Goal: Task Accomplishment & Management: Use online tool/utility

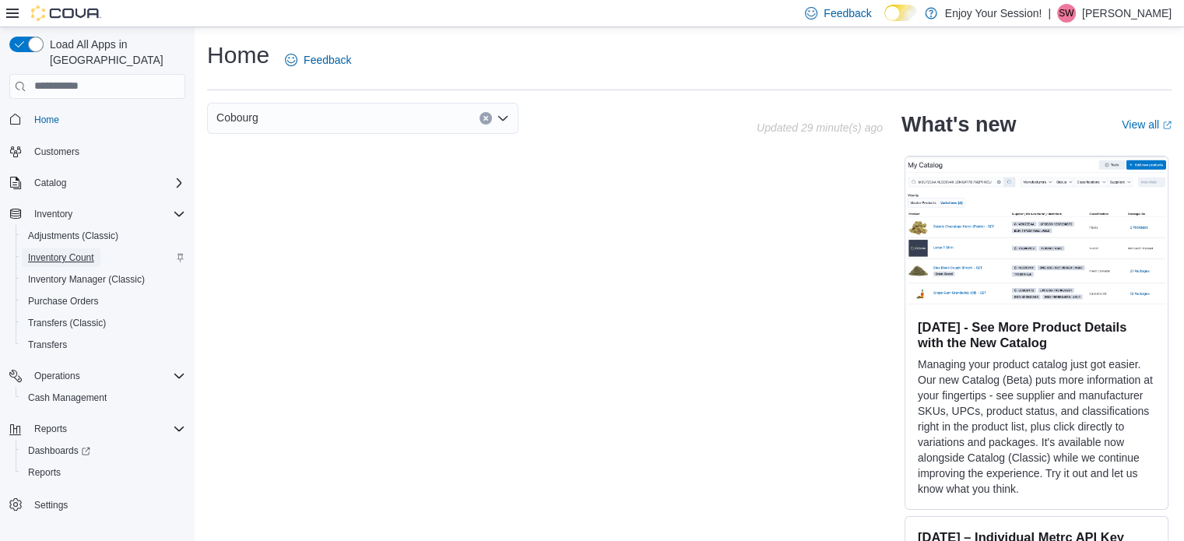
click at [66, 251] on span "Inventory Count" at bounding box center [61, 257] width 66 height 12
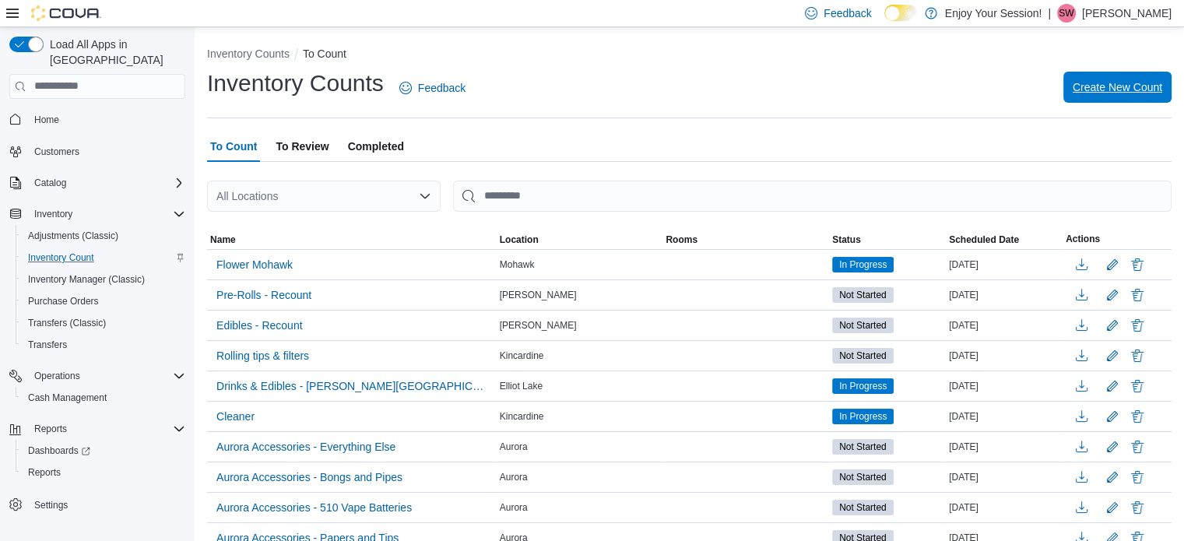
click at [1112, 93] on span "Create New Count" at bounding box center [1118, 87] width 90 height 16
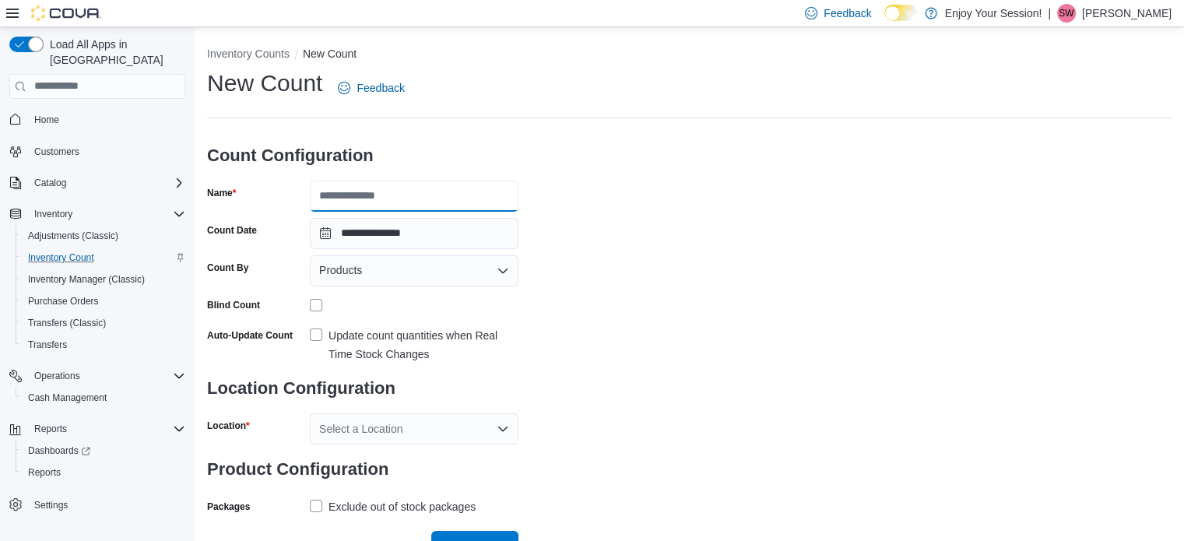
click at [443, 185] on input "Name" at bounding box center [414, 196] width 209 height 31
type input "**********"
click at [486, 269] on div "Products" at bounding box center [414, 270] width 209 height 31
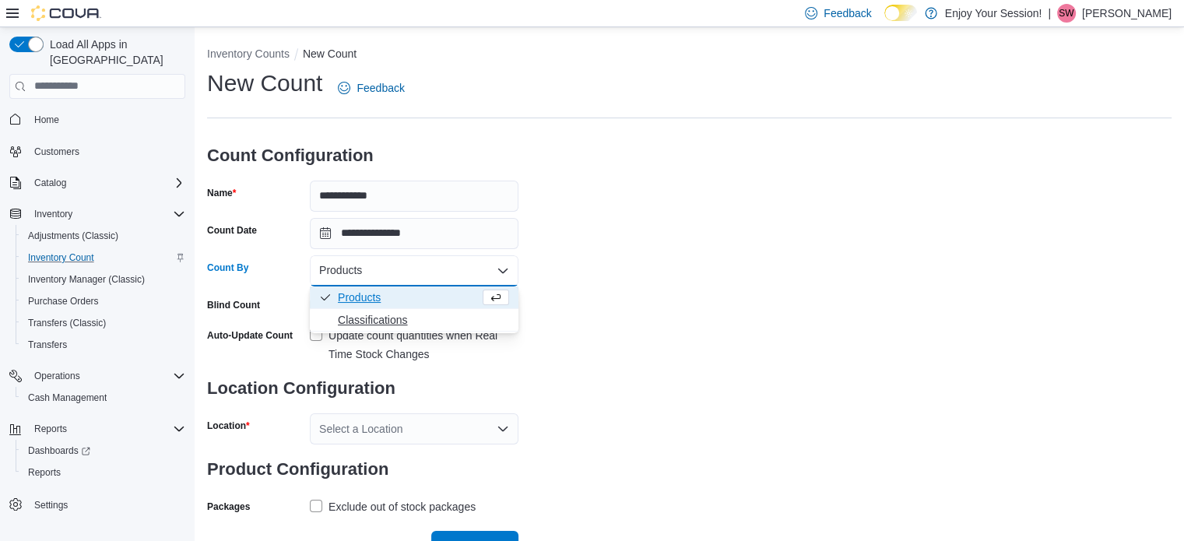
click at [399, 316] on span "Classifications" at bounding box center [423, 320] width 171 height 16
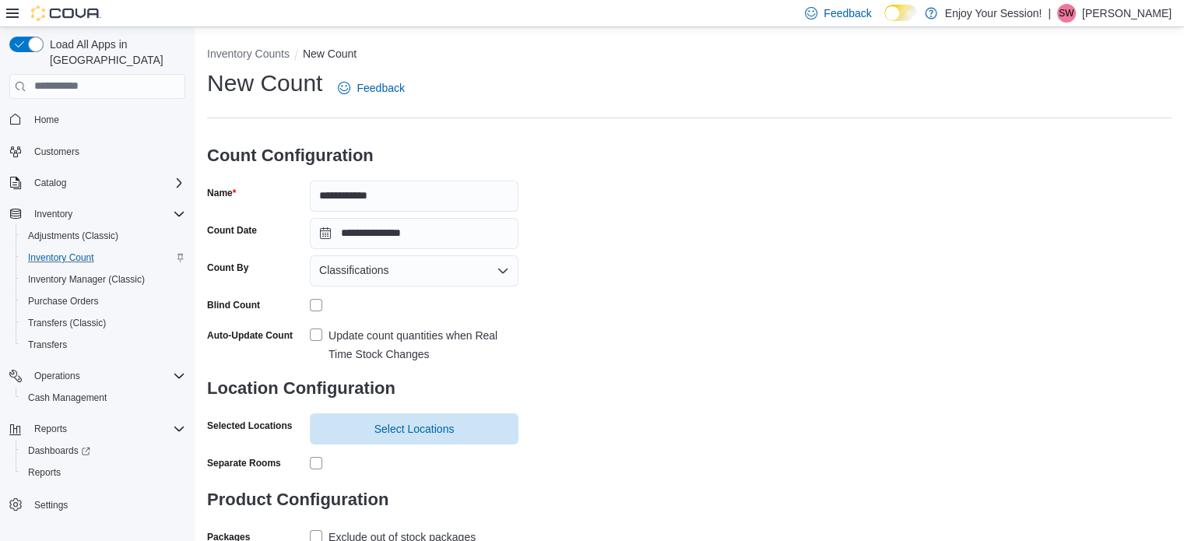
click at [314, 338] on label "Update count quantities when Real Time Stock Changes" at bounding box center [414, 344] width 209 height 37
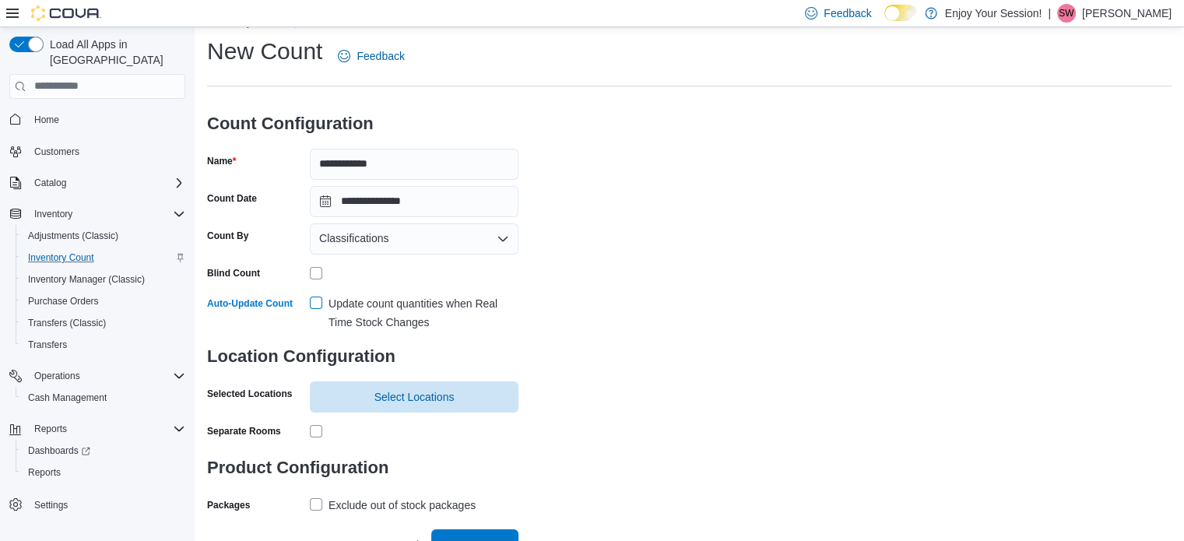
scroll to position [51, 0]
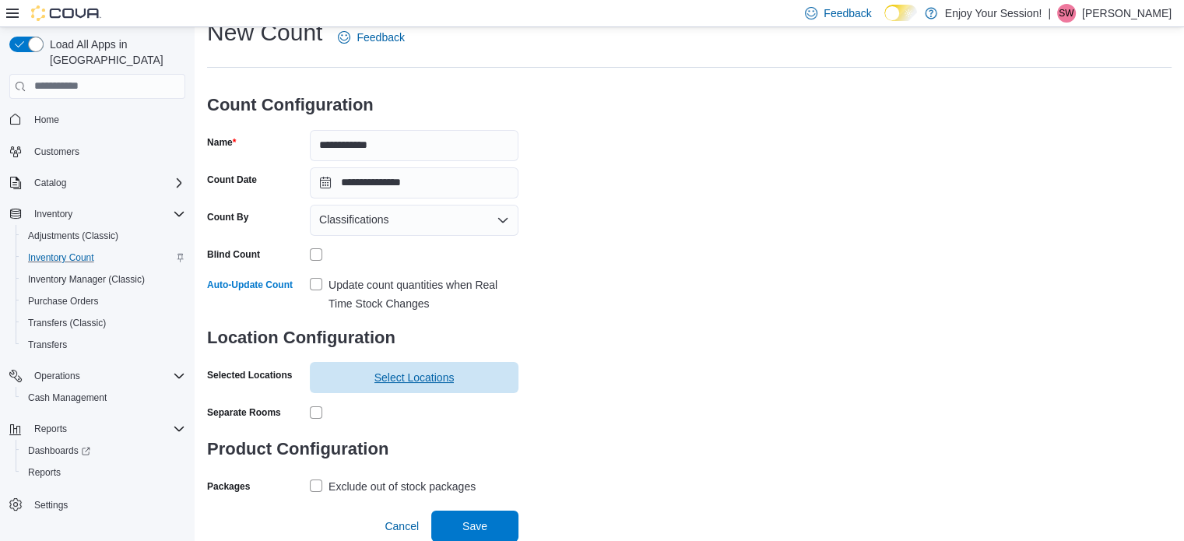
click at [399, 375] on span "Select Locations" at bounding box center [414, 378] width 80 height 16
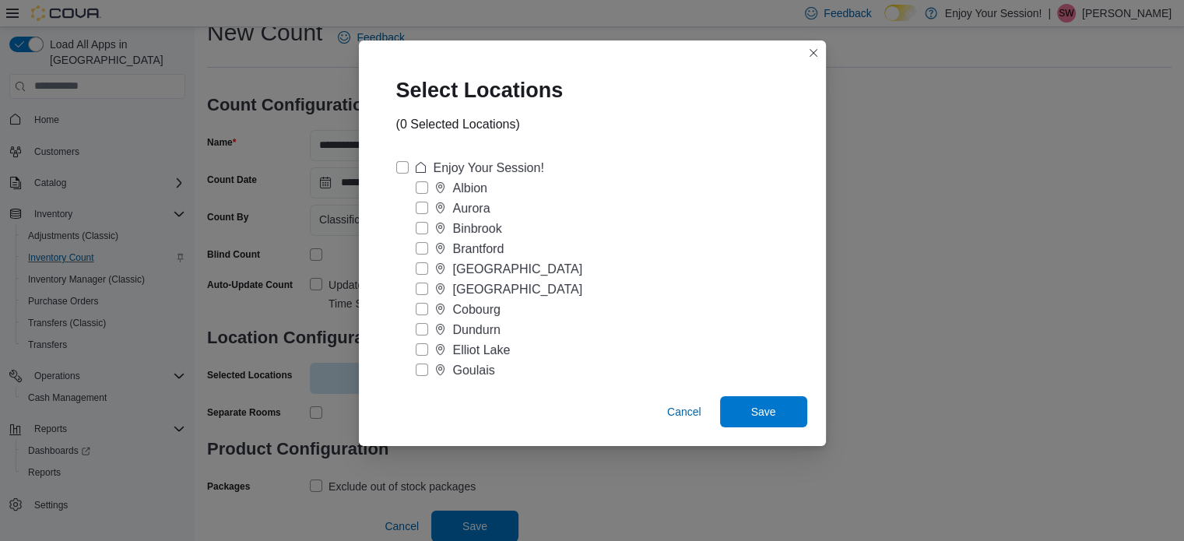
click at [421, 303] on label "Cobourg" at bounding box center [458, 309] width 85 height 19
click at [766, 415] on span "Save" at bounding box center [763, 411] width 25 height 16
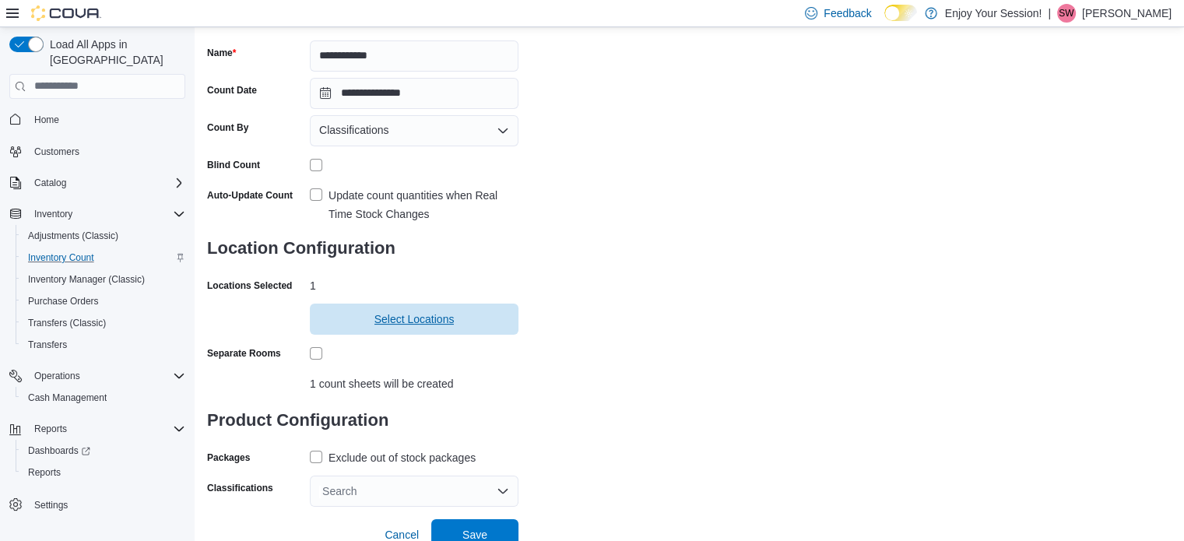
scroll to position [149, 0]
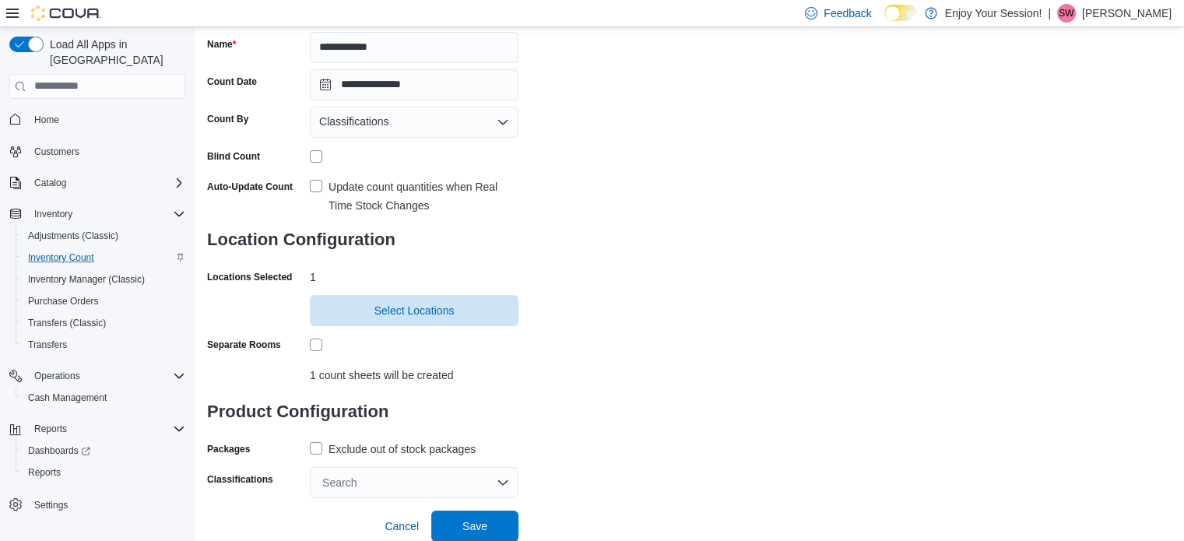
click at [319, 451] on label "Exclude out of stock packages" at bounding box center [393, 449] width 166 height 19
click at [507, 482] on div "Search" at bounding box center [414, 482] width 209 height 31
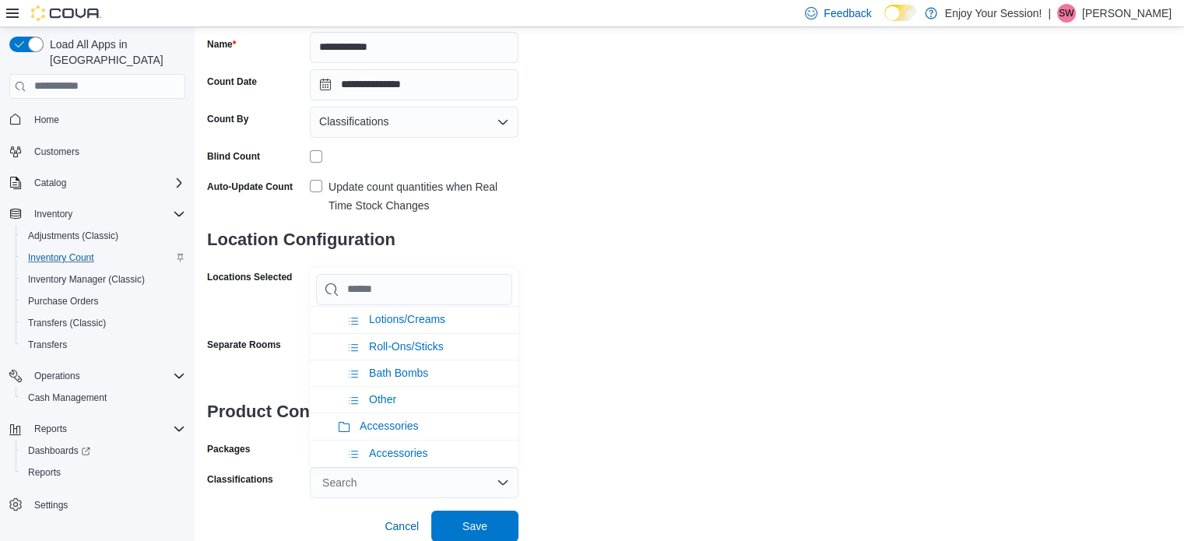
scroll to position [934, 0]
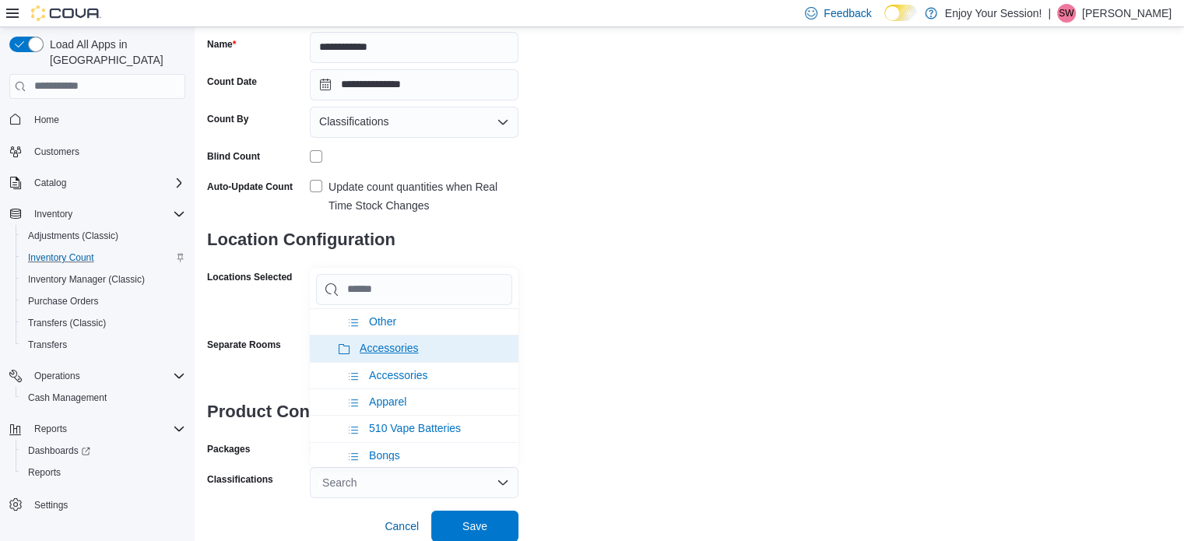
click at [395, 342] on span "Accessories" at bounding box center [389, 348] width 58 height 12
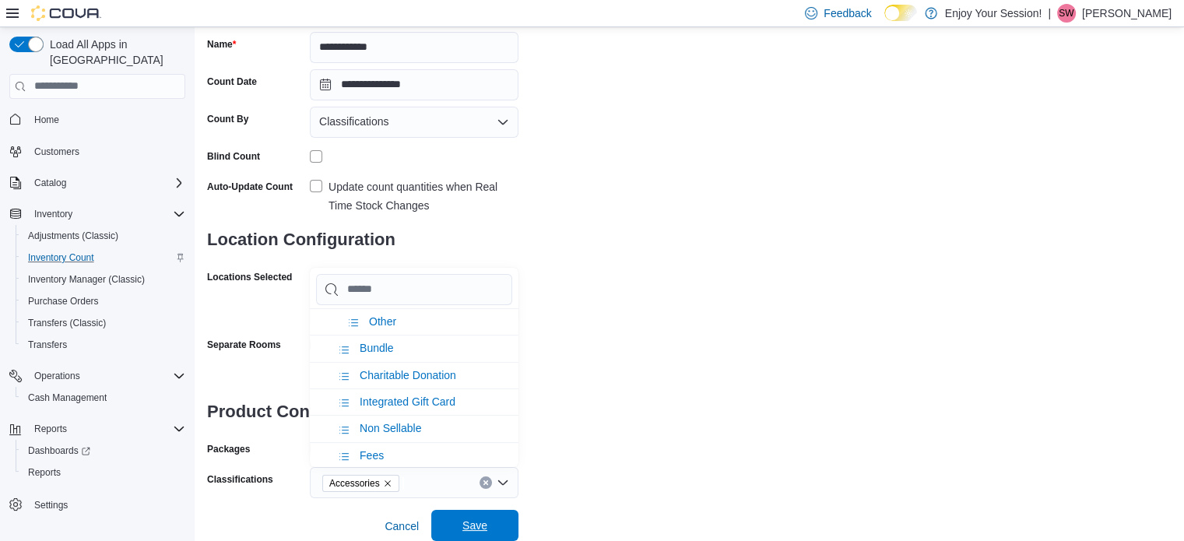
click at [480, 520] on span "Save" at bounding box center [474, 526] width 25 height 16
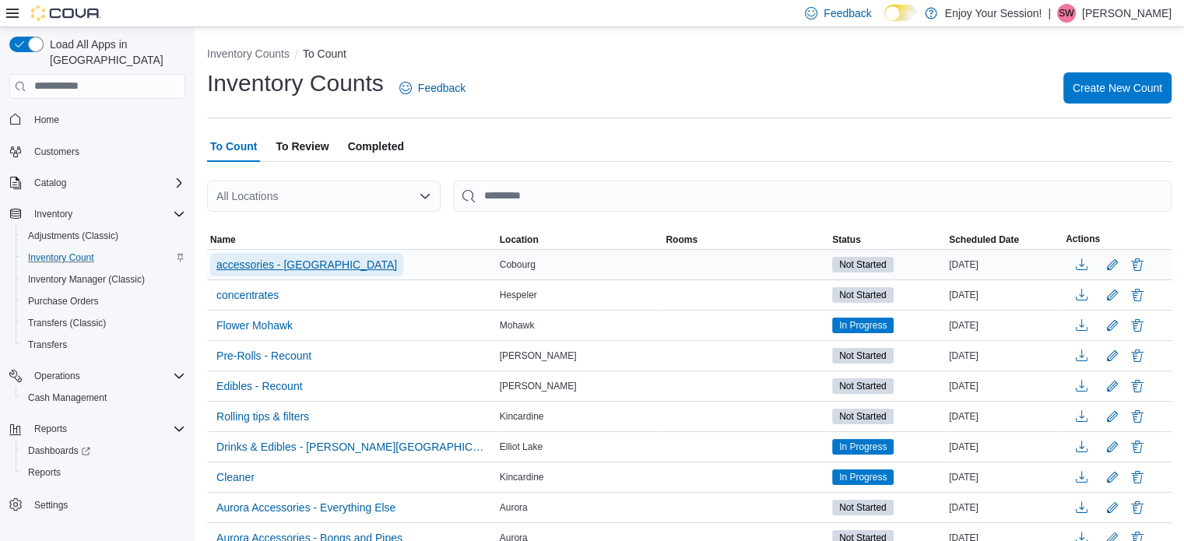
click at [300, 263] on span "accessories - [GEOGRAPHIC_DATA]" at bounding box center [306, 265] width 181 height 16
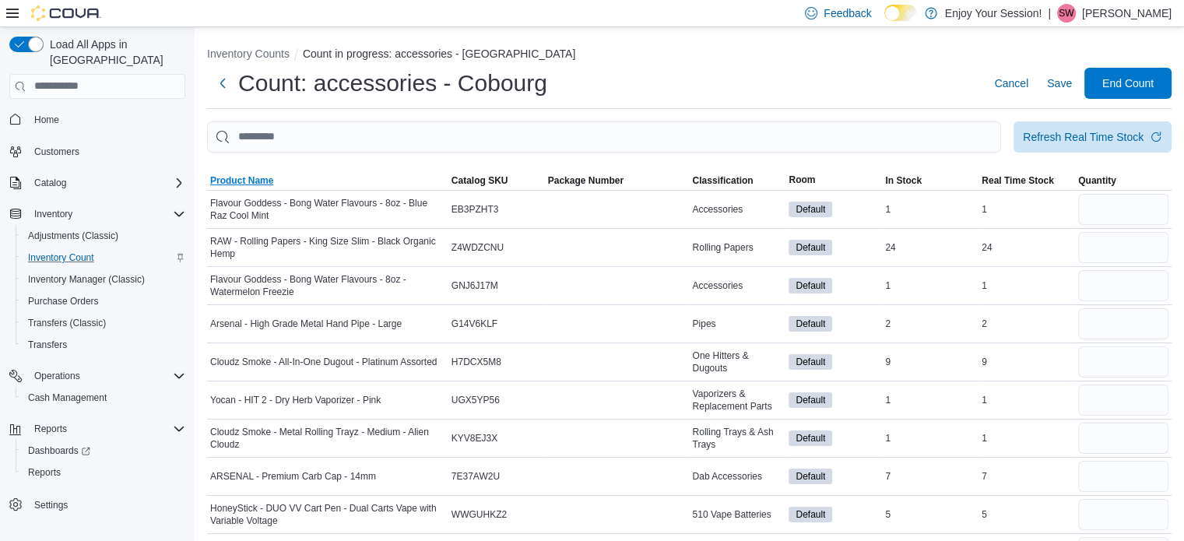
click at [237, 174] on span "Product Name" at bounding box center [241, 180] width 63 height 12
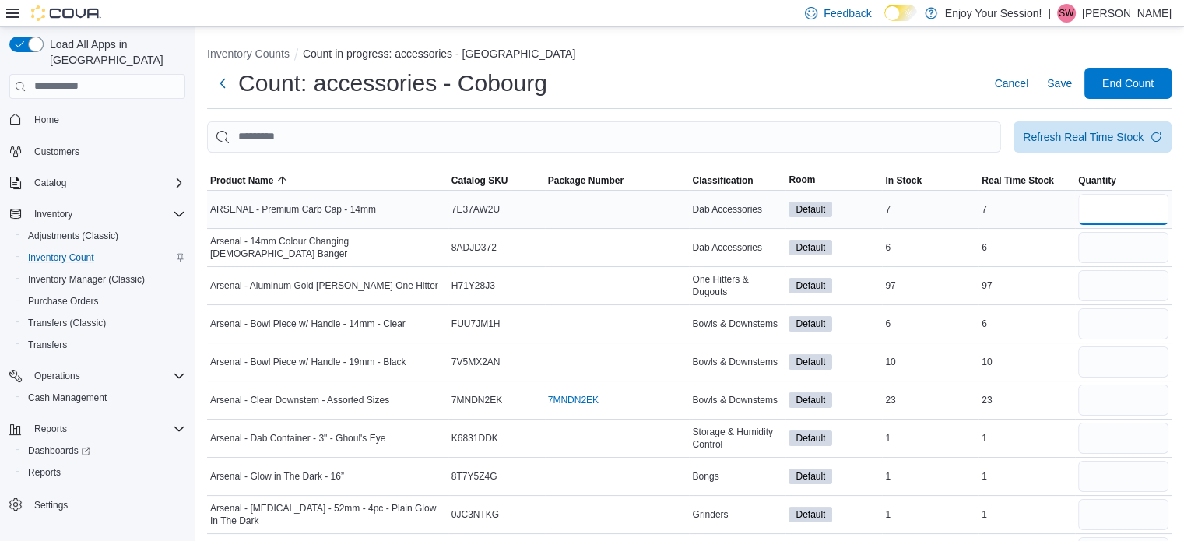
click at [1121, 208] on input "number" at bounding box center [1123, 209] width 90 height 31
type input "*"
click at [1126, 244] on input "number" at bounding box center [1123, 247] width 90 height 31
type input "*"
click at [1133, 286] on input "number" at bounding box center [1123, 285] width 90 height 31
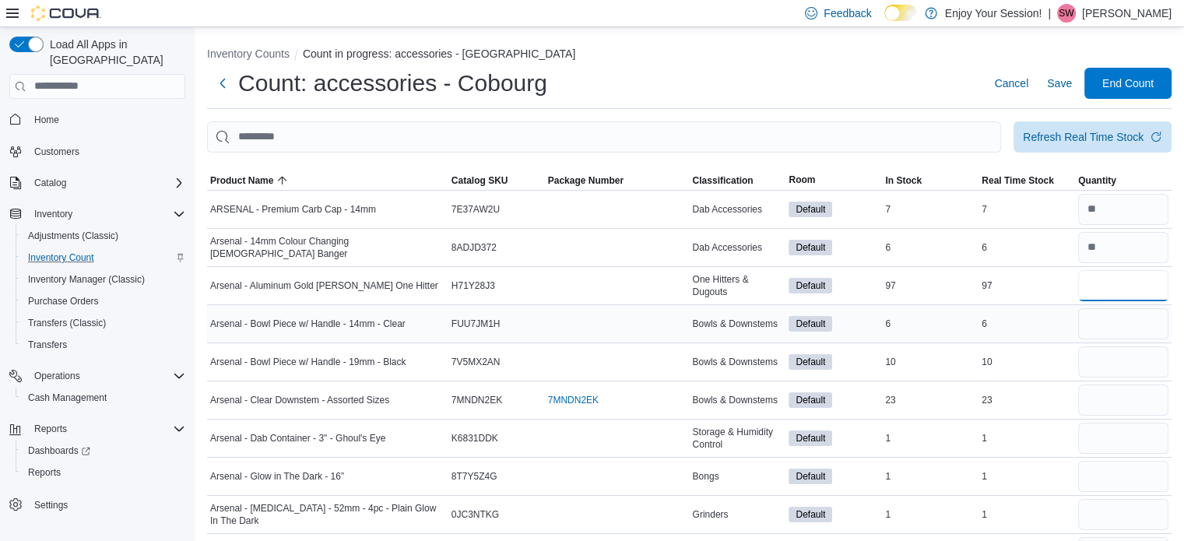
type input "**"
click at [1136, 322] on input "number" at bounding box center [1123, 323] width 90 height 31
type input "*"
type input "**"
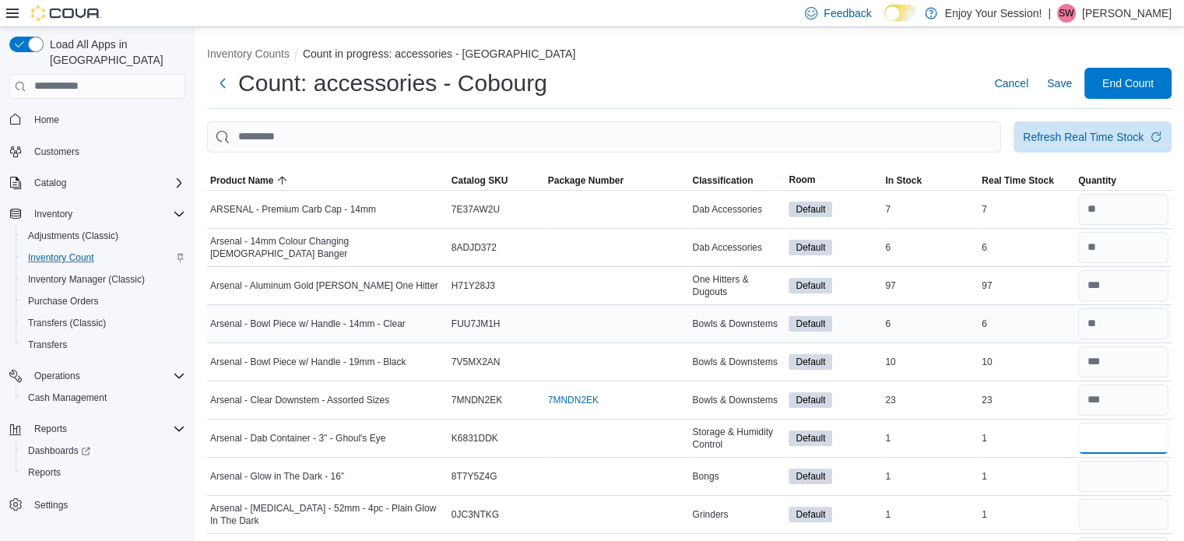
type input "*"
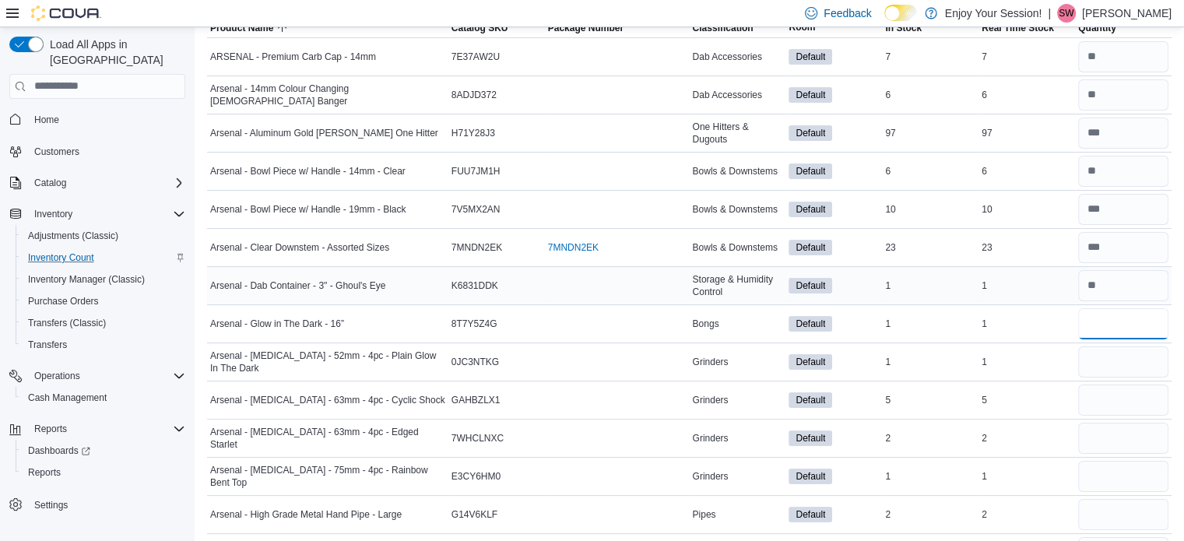
scroll to position [156, 0]
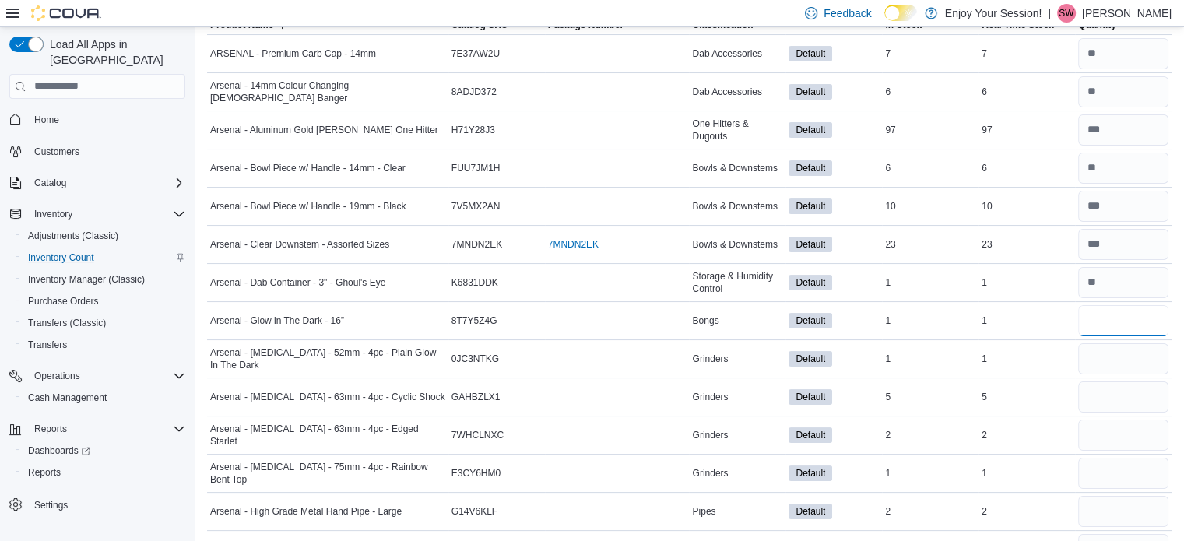
type input "*"
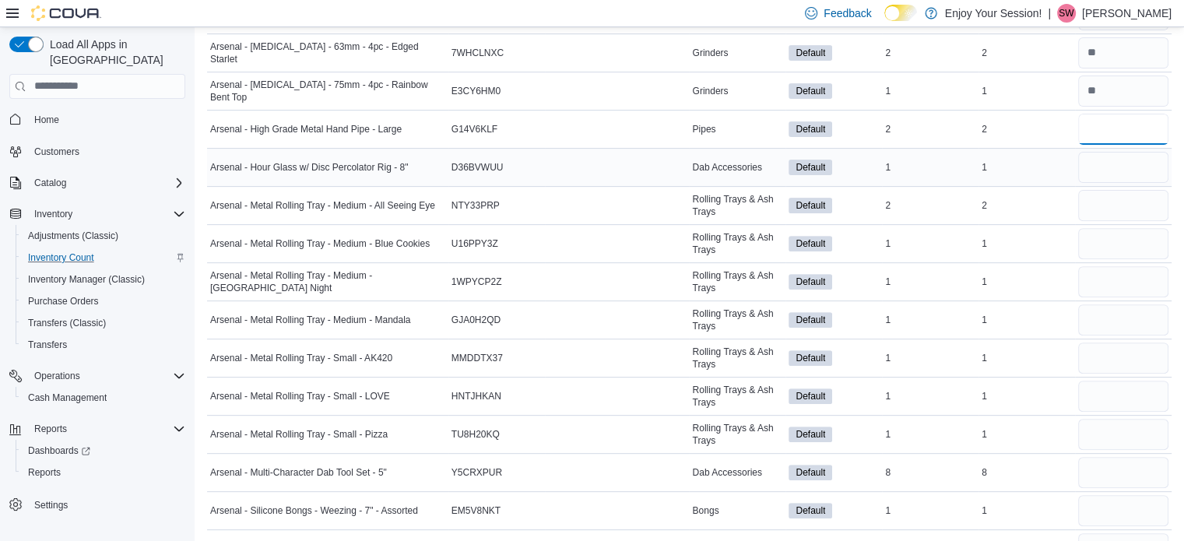
scroll to position [545, 0]
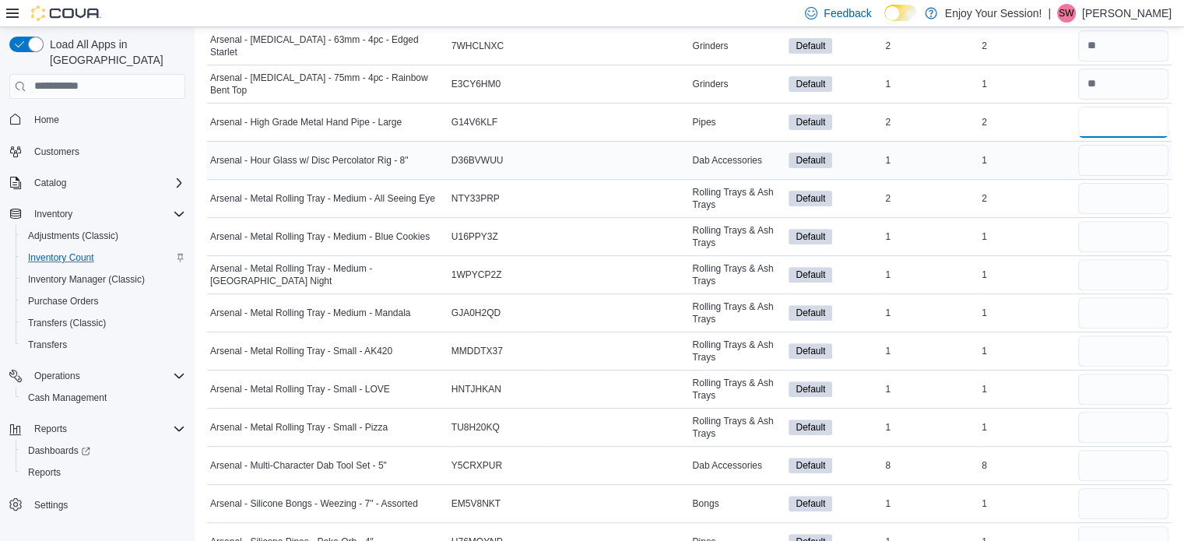
type input "*"
click at [1108, 155] on input "number" at bounding box center [1123, 160] width 90 height 31
type input "*"
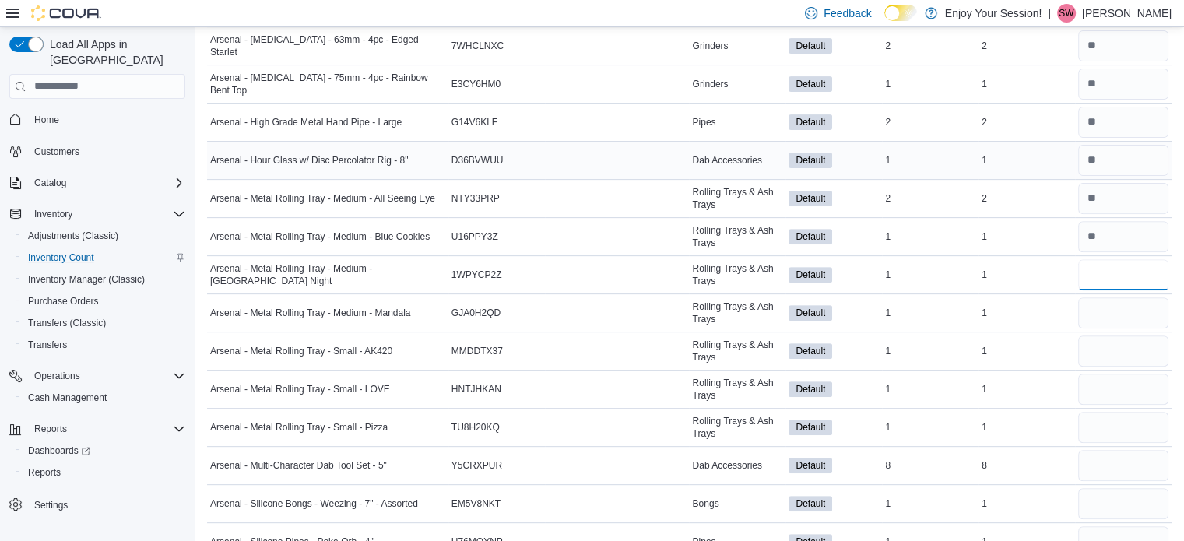
type input "*"
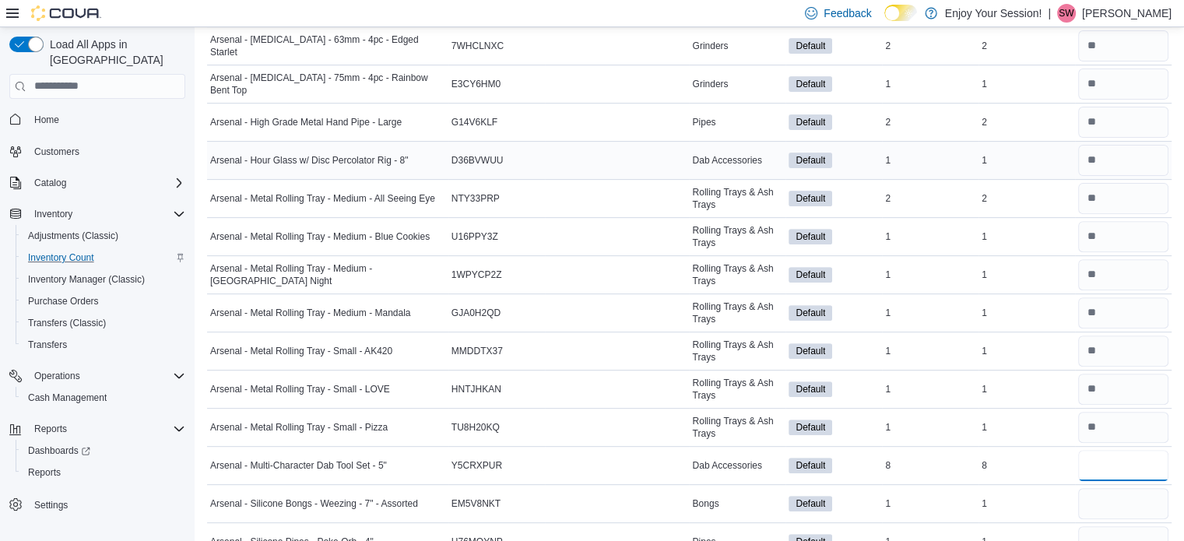
type input "*"
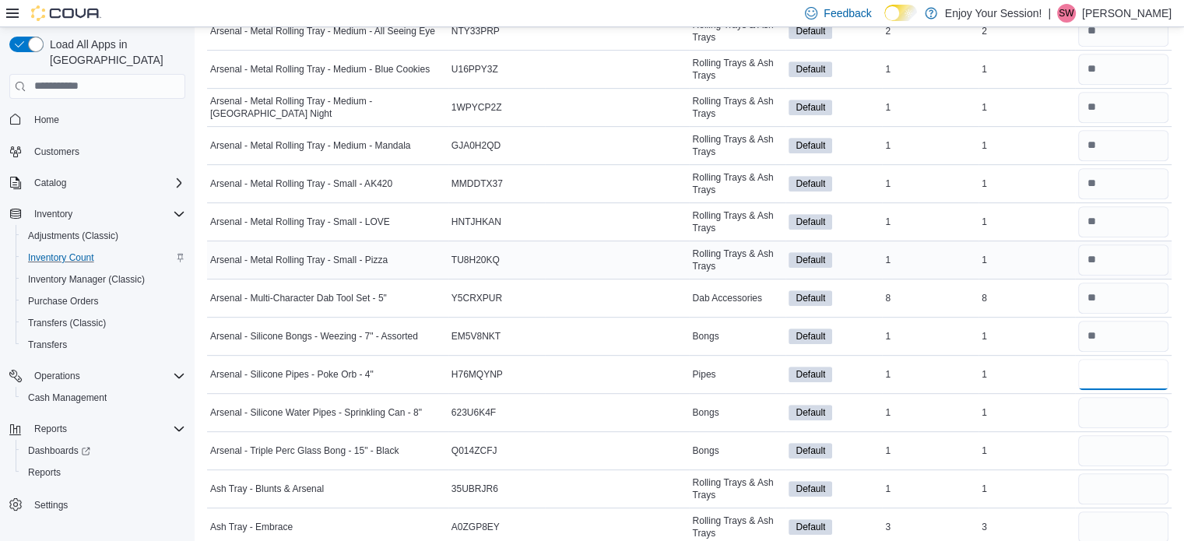
scroll to position [790, 0]
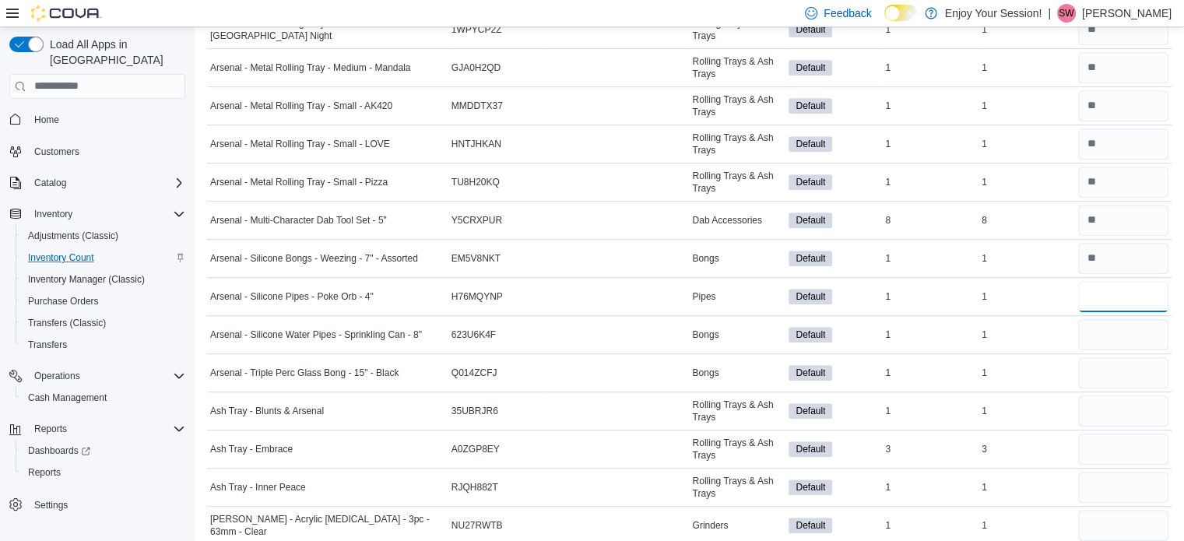
type input "*"
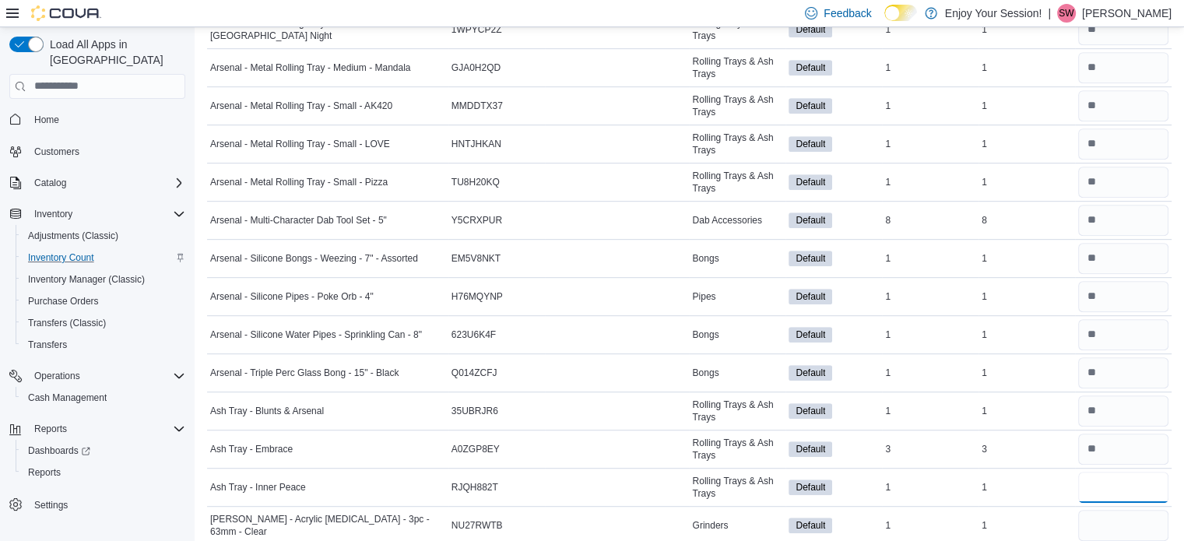
type input "*"
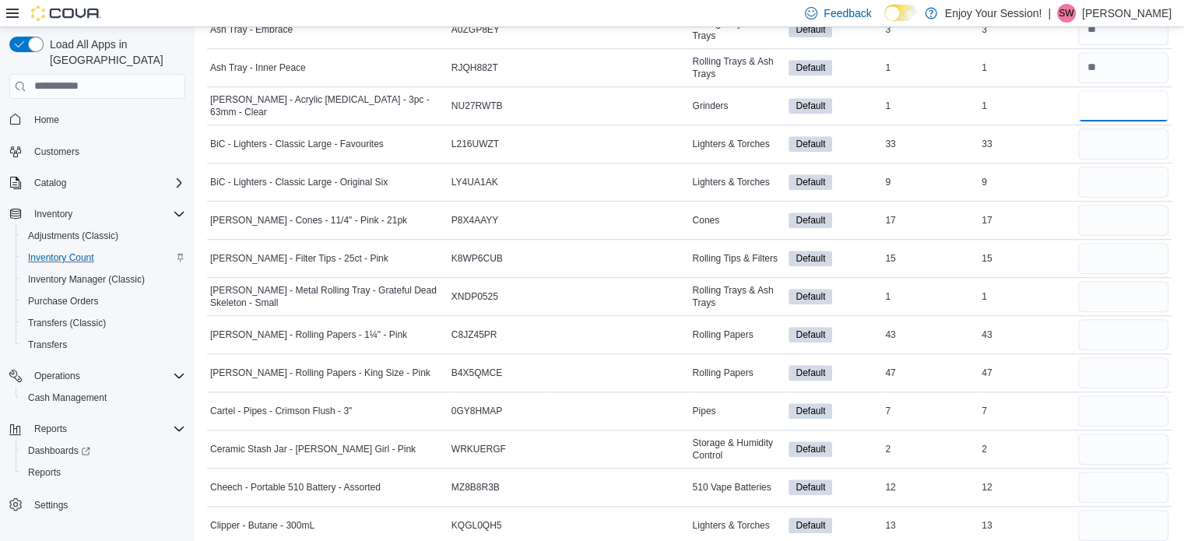
scroll to position [1257, 0]
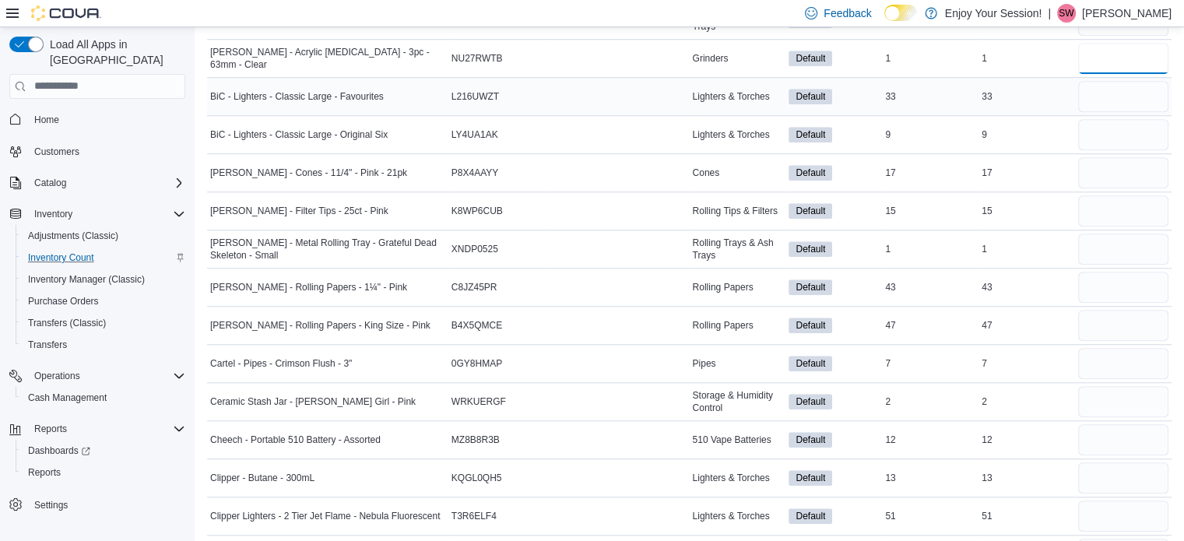
type input "*"
click at [1113, 92] on input "number" at bounding box center [1123, 96] width 90 height 31
click at [1122, 127] on input "number" at bounding box center [1123, 134] width 90 height 31
type input "*"
click at [1124, 94] on input "number" at bounding box center [1123, 96] width 90 height 31
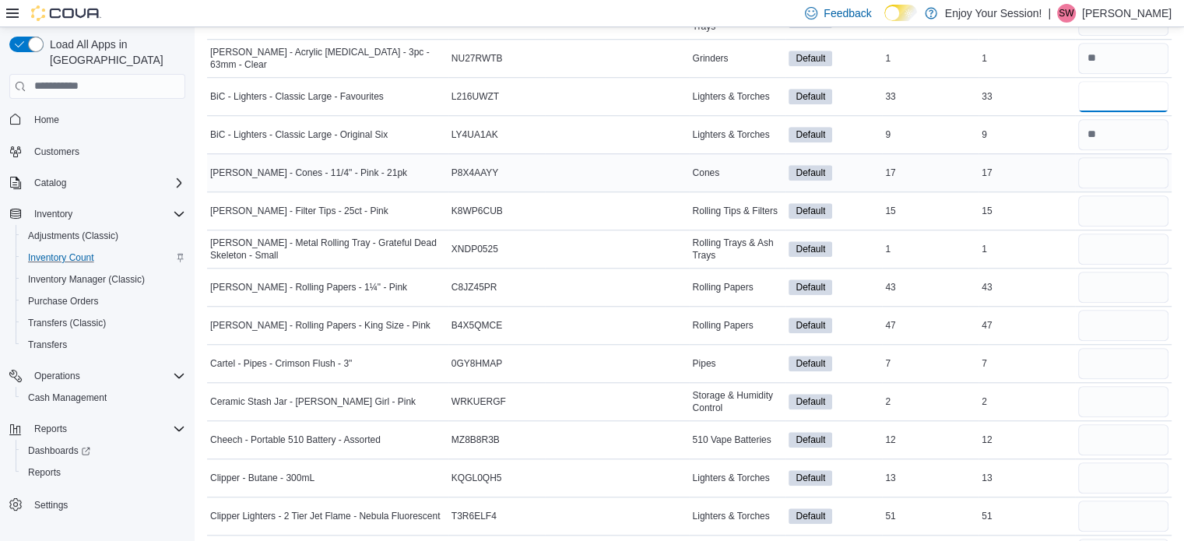
type input "**"
click at [1127, 173] on input "number" at bounding box center [1123, 172] width 90 height 31
type input "**"
type input "*"
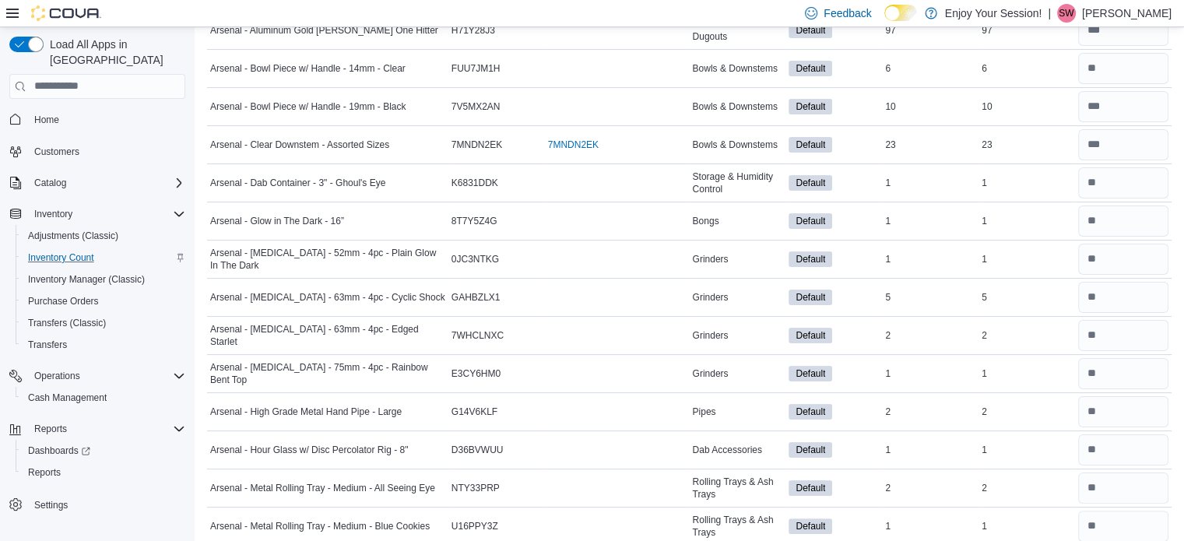
scroll to position [0, 0]
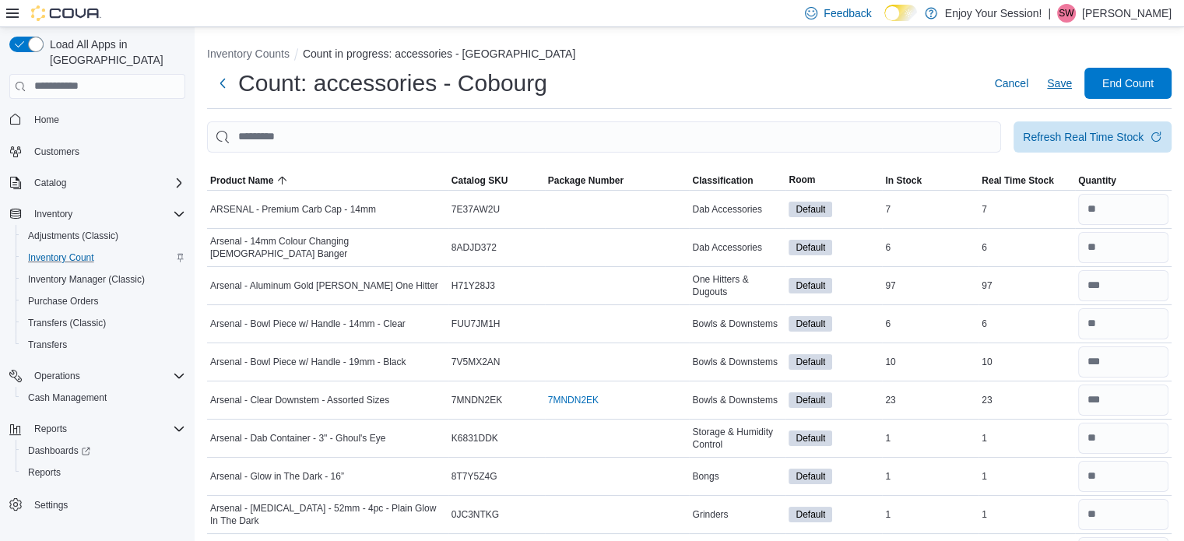
type input "**"
click at [1072, 81] on span "Save" at bounding box center [1059, 84] width 25 height 16
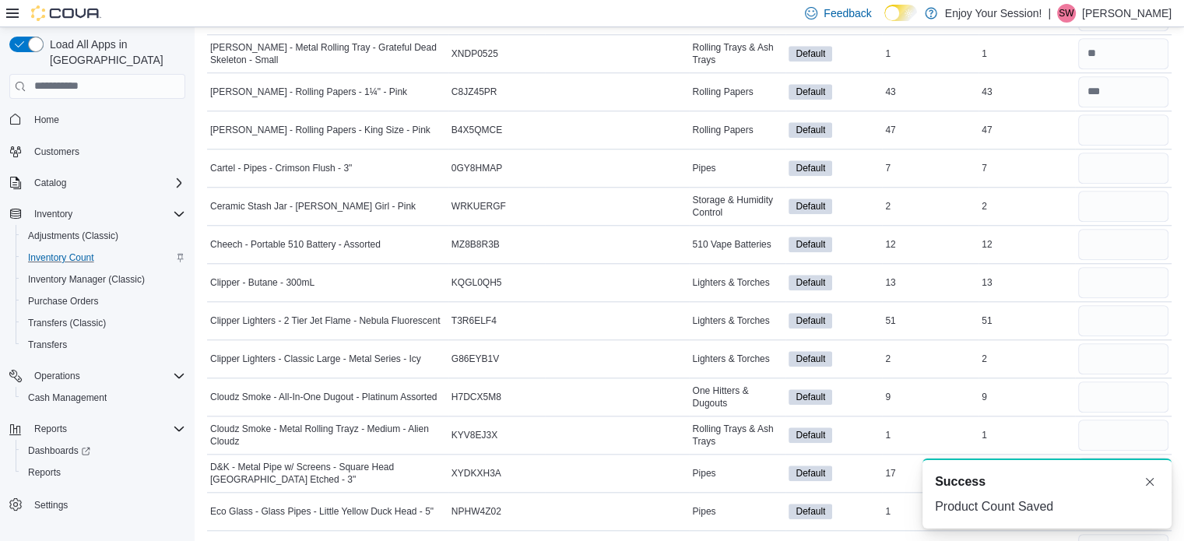
scroll to position [1463, 0]
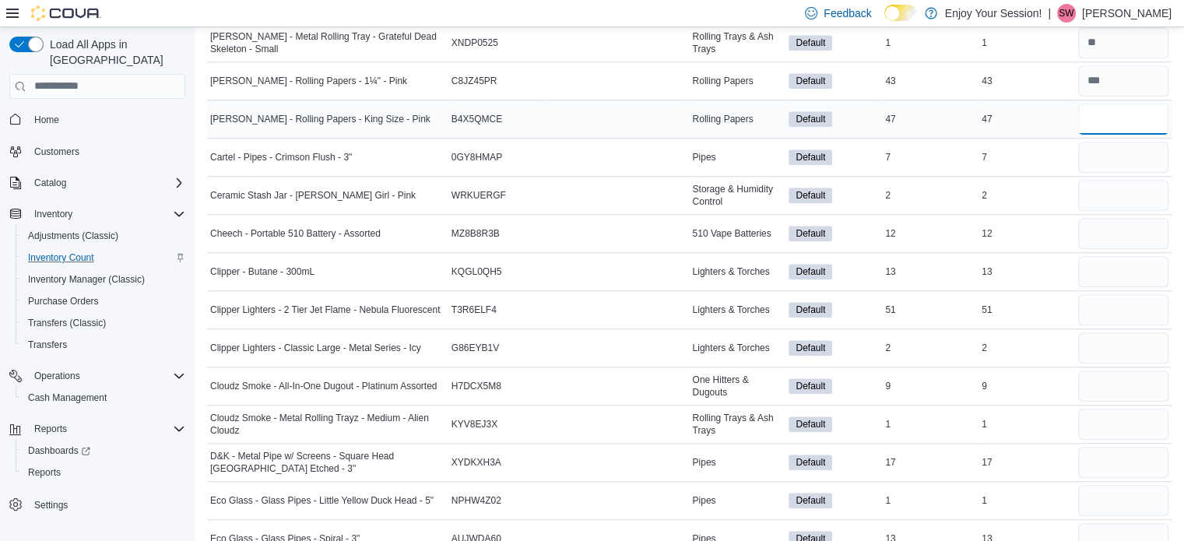
click at [1147, 118] on input "number" at bounding box center [1123, 119] width 90 height 31
type input "**"
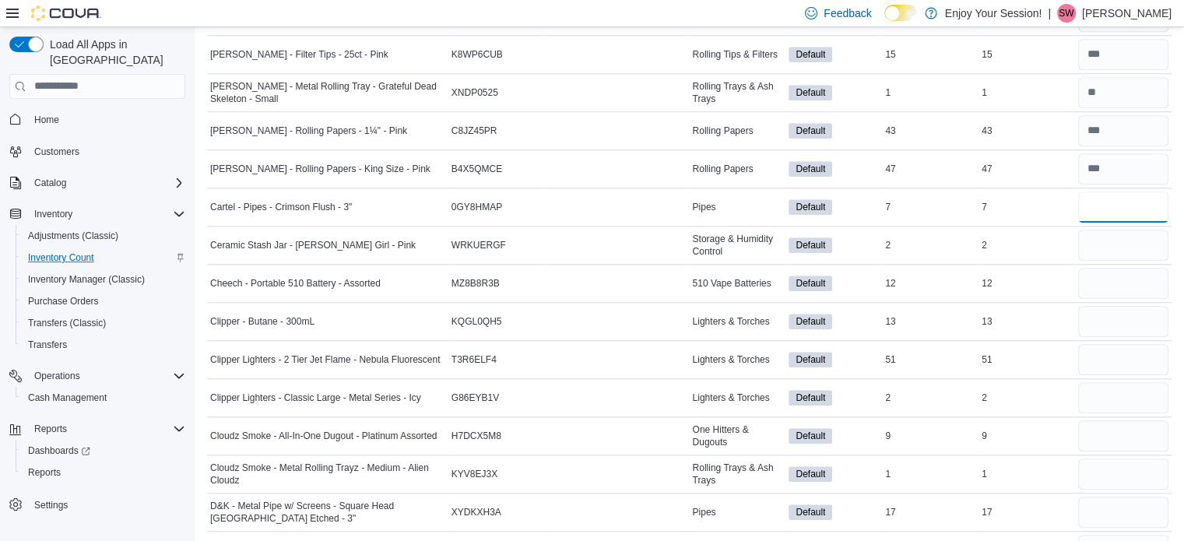
scroll to position [1380, 0]
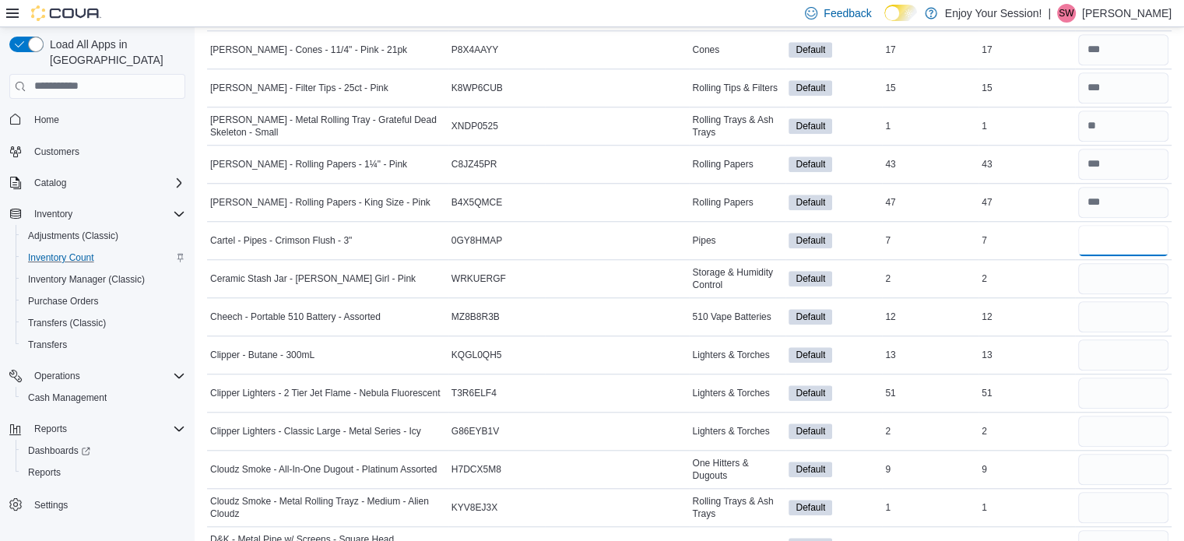
type input "*"
type input "**"
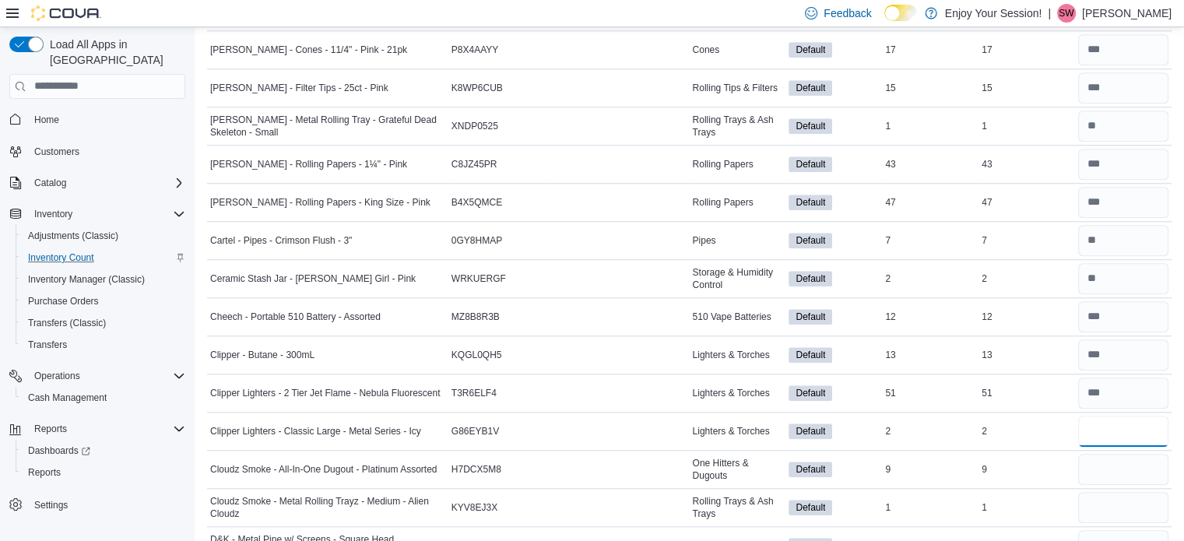
type input "*"
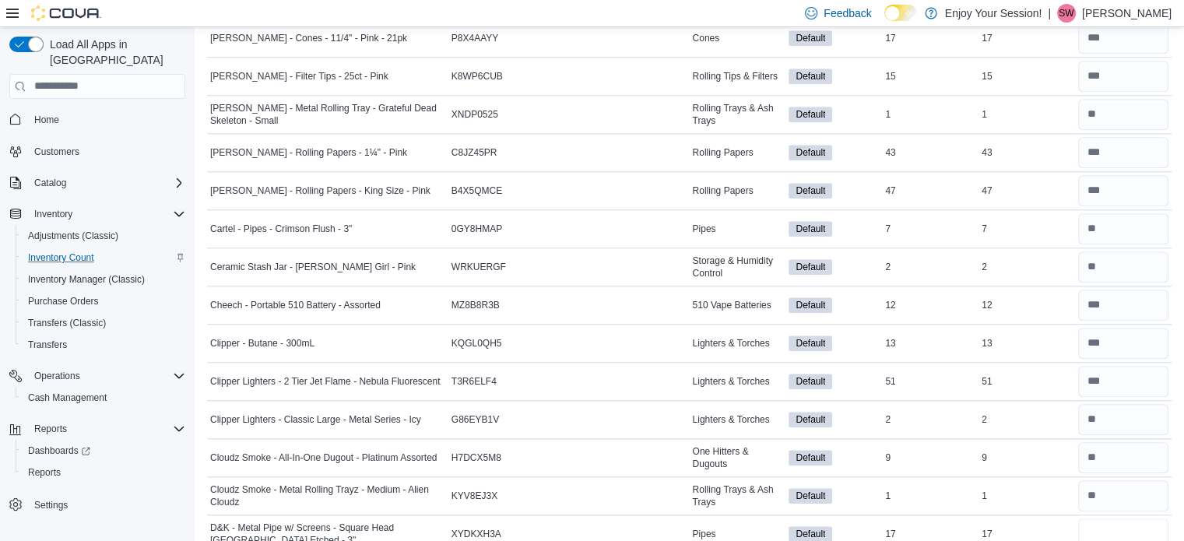
type input "**"
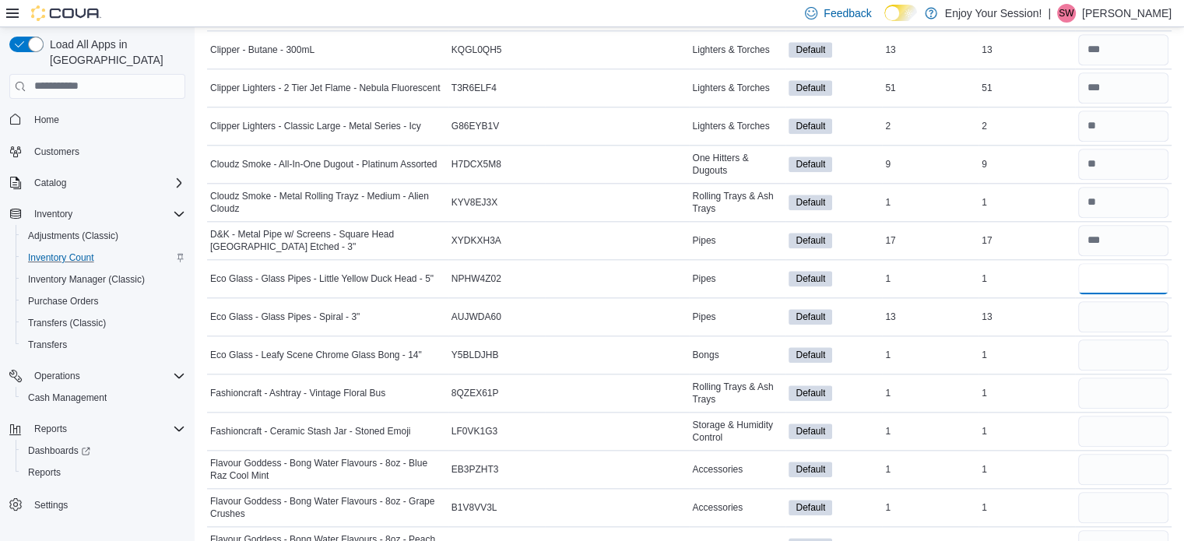
type input "*"
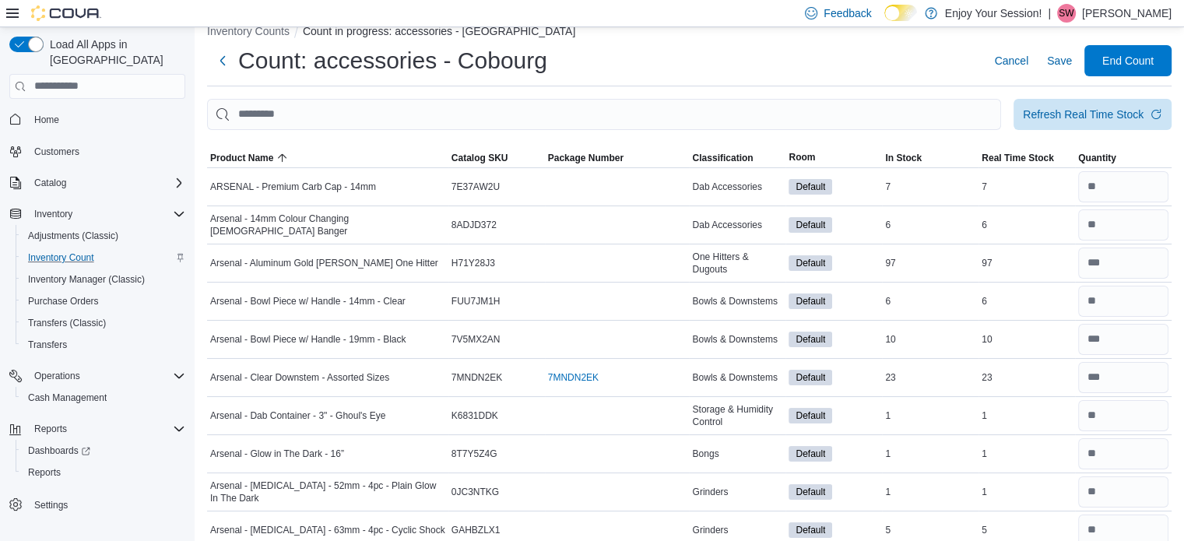
scroll to position [0, 0]
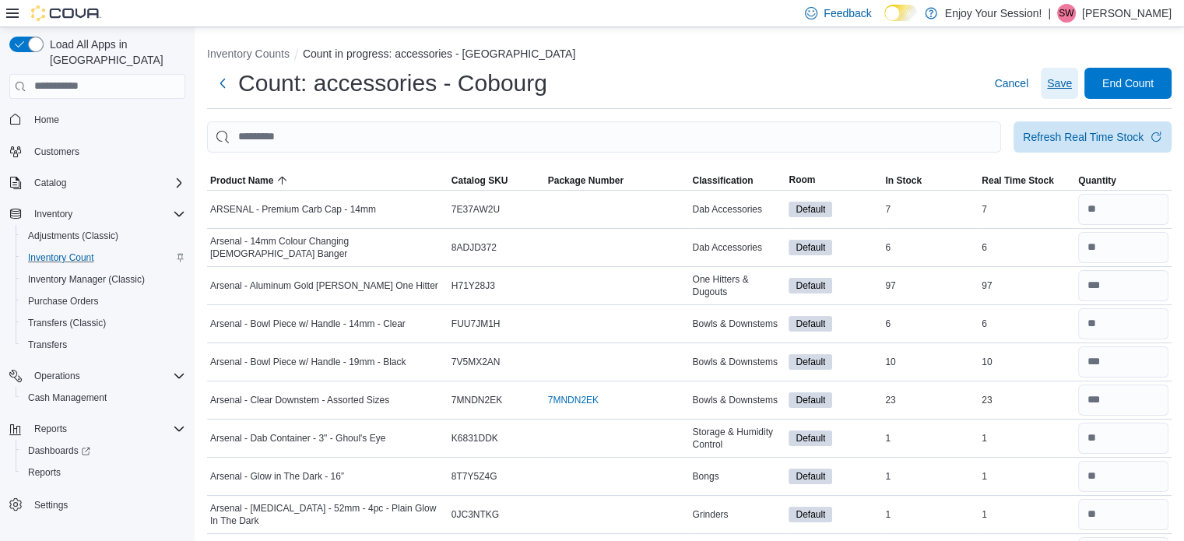
click at [1063, 80] on span "Save" at bounding box center [1059, 84] width 25 height 16
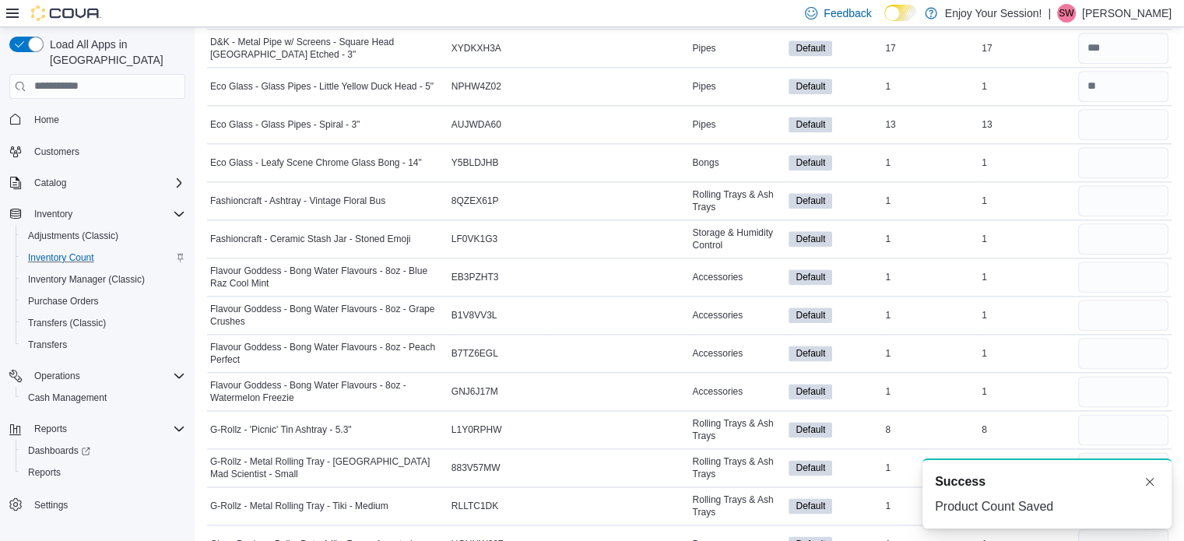
scroll to position [1884, 0]
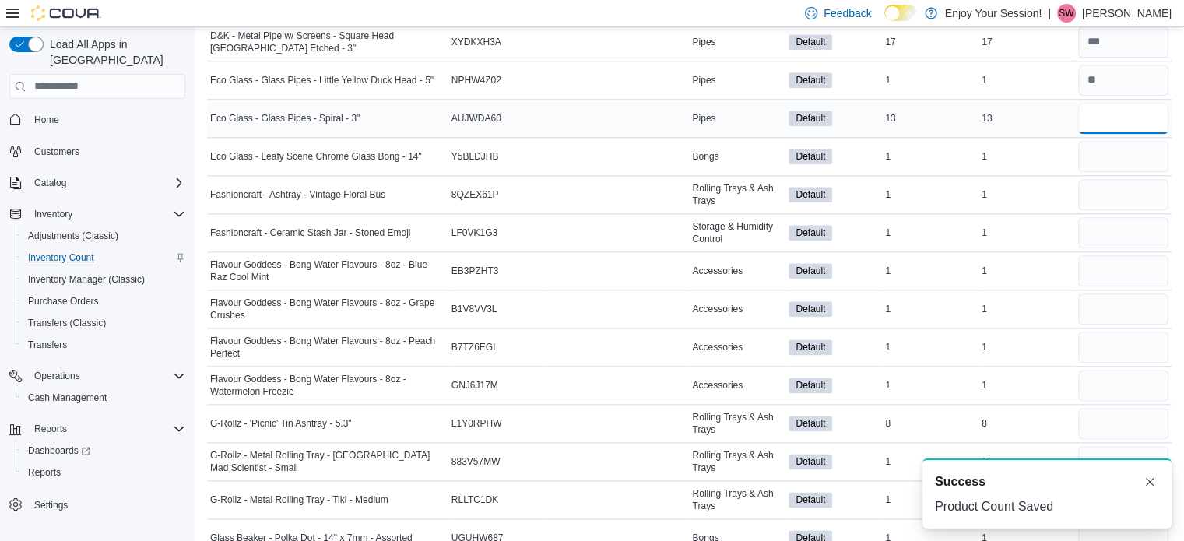
click at [1144, 118] on input "number" at bounding box center [1123, 118] width 90 height 31
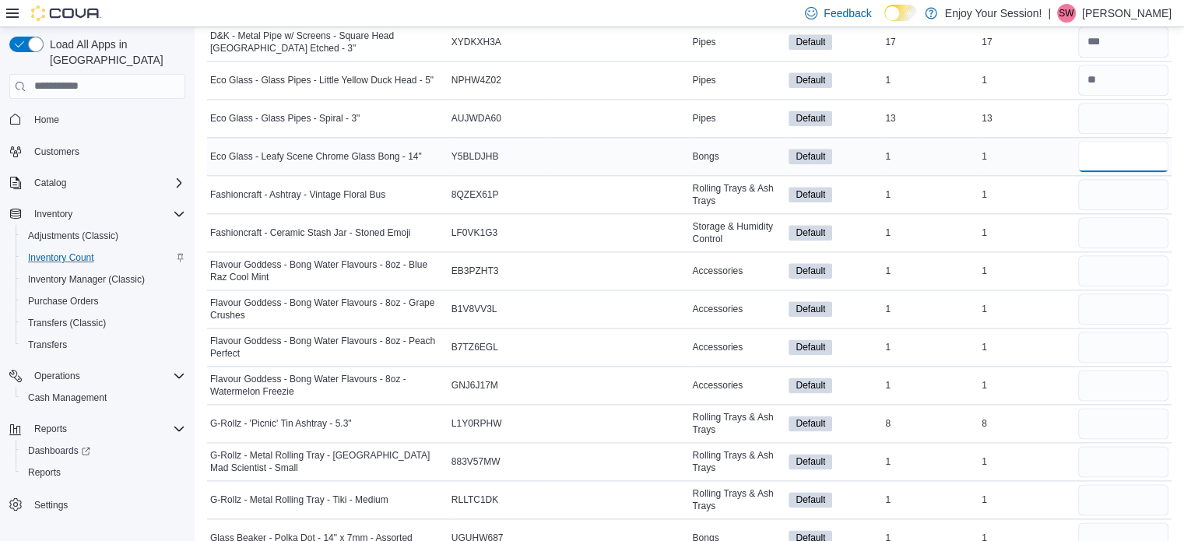
click at [1137, 155] on input "number" at bounding box center [1123, 156] width 90 height 31
type input "*"
click at [1136, 111] on input "number" at bounding box center [1123, 118] width 90 height 31
type input "*"
click at [1123, 184] on input "number" at bounding box center [1123, 194] width 90 height 31
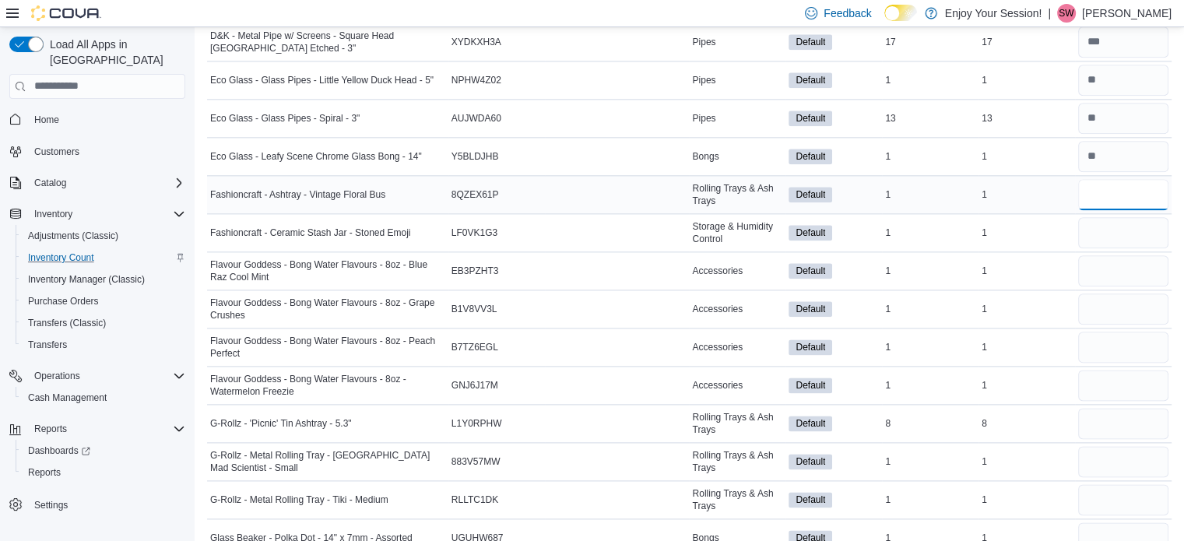
type input "*"
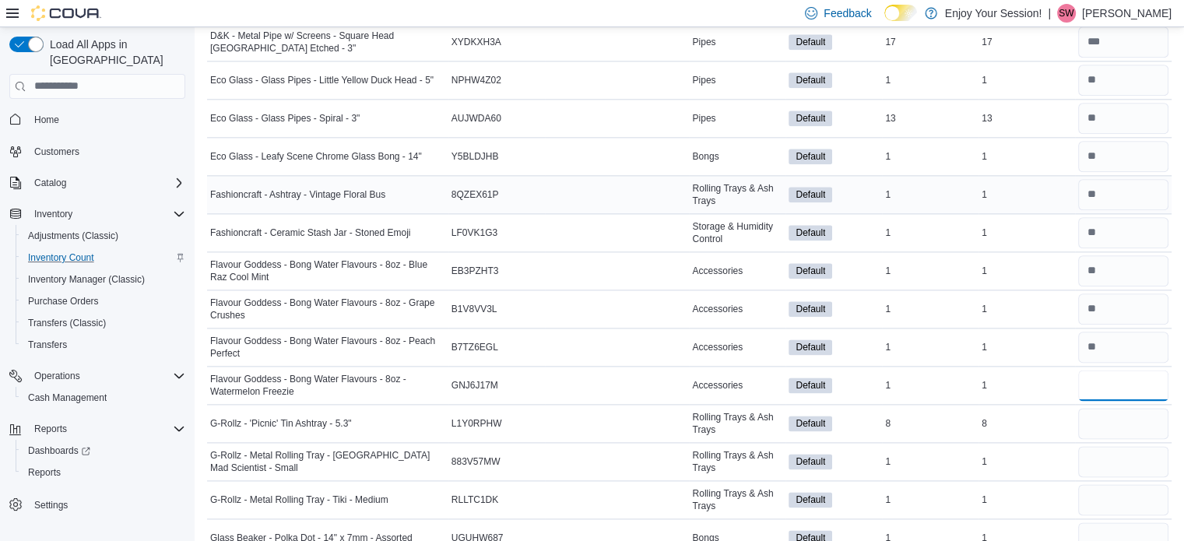
type input "*"
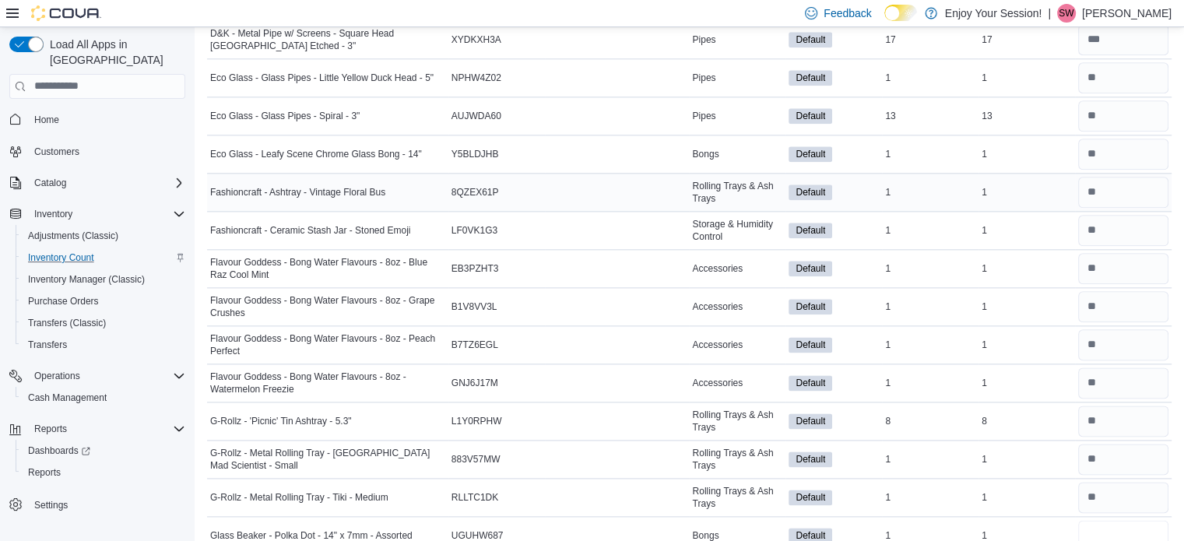
type input "*"
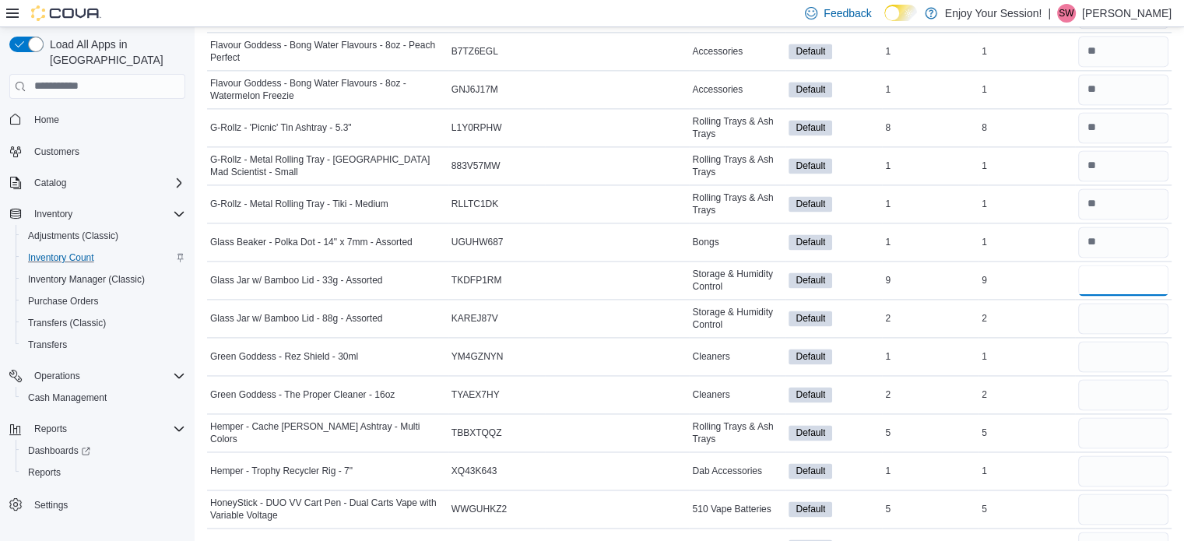
type input "*"
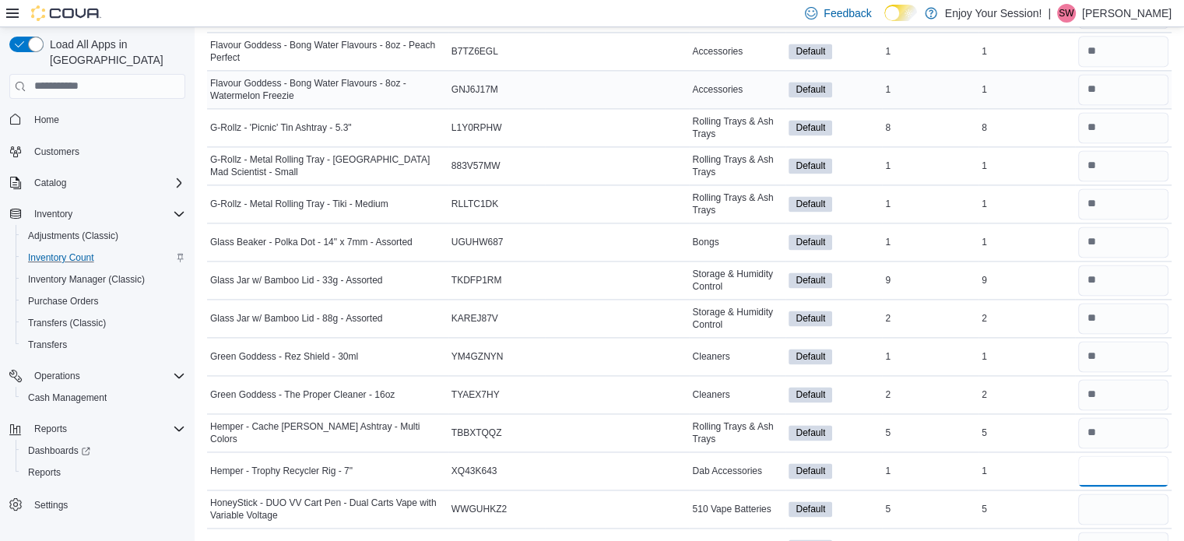
type input "*"
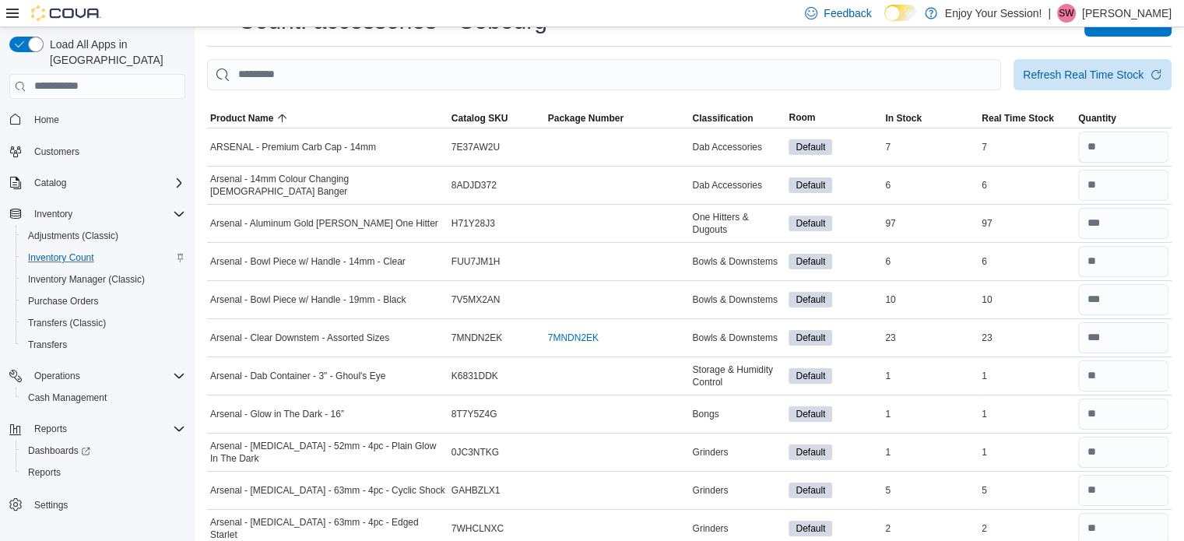
scroll to position [0, 0]
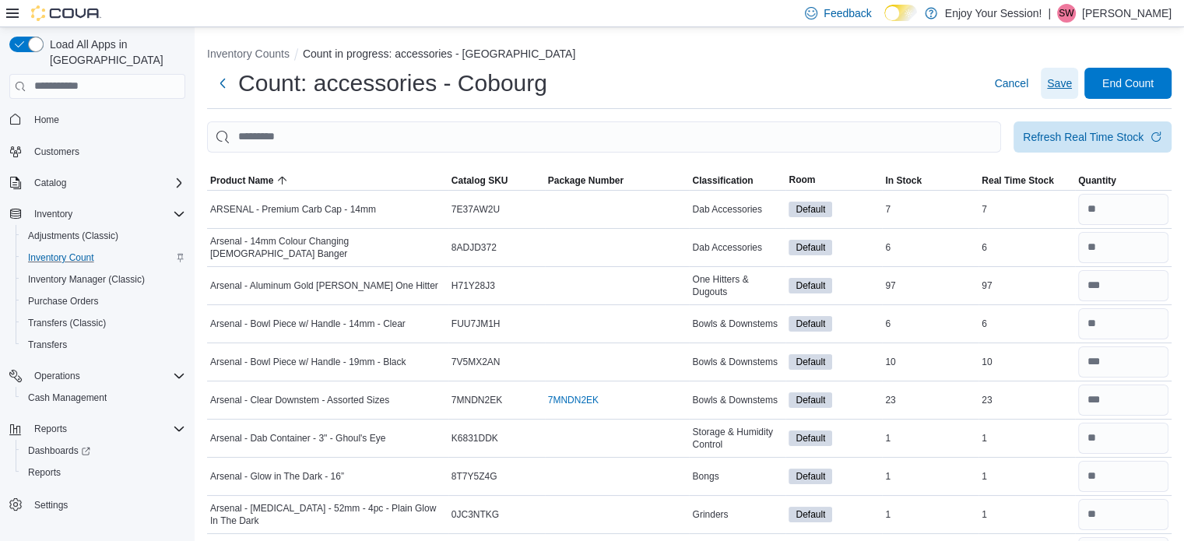
click at [1070, 83] on span "Save" at bounding box center [1059, 84] width 25 height 16
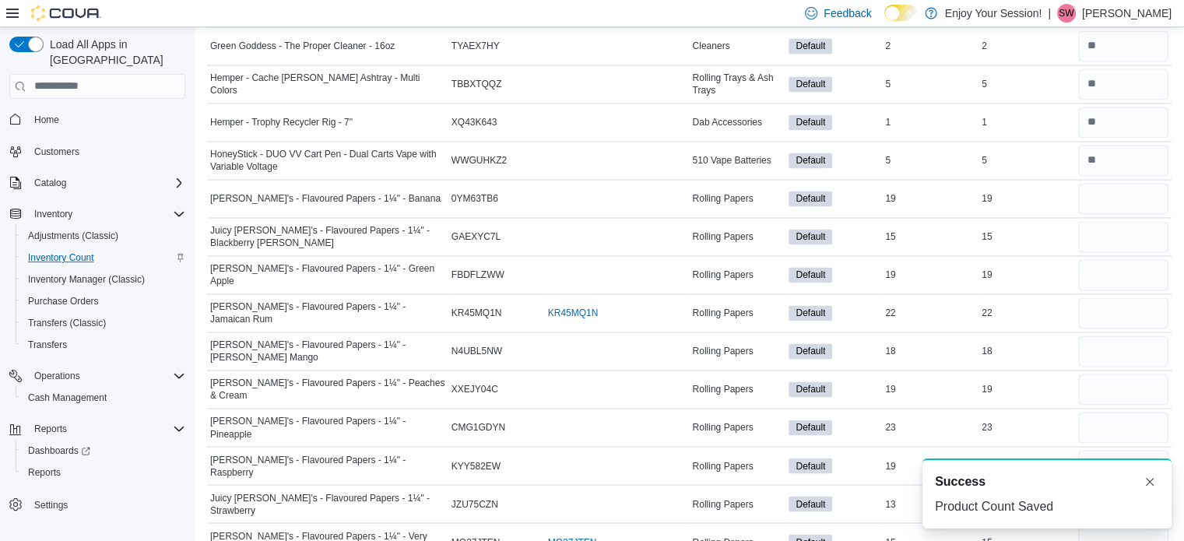
scroll to position [2550, 0]
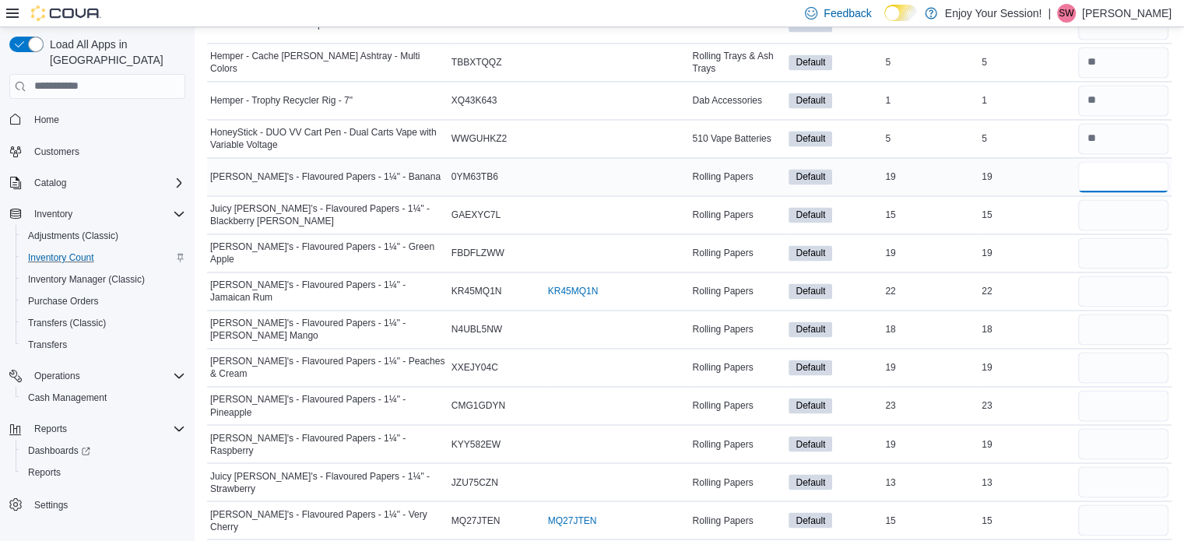
click at [1126, 161] on input "number" at bounding box center [1123, 176] width 90 height 31
type input "**"
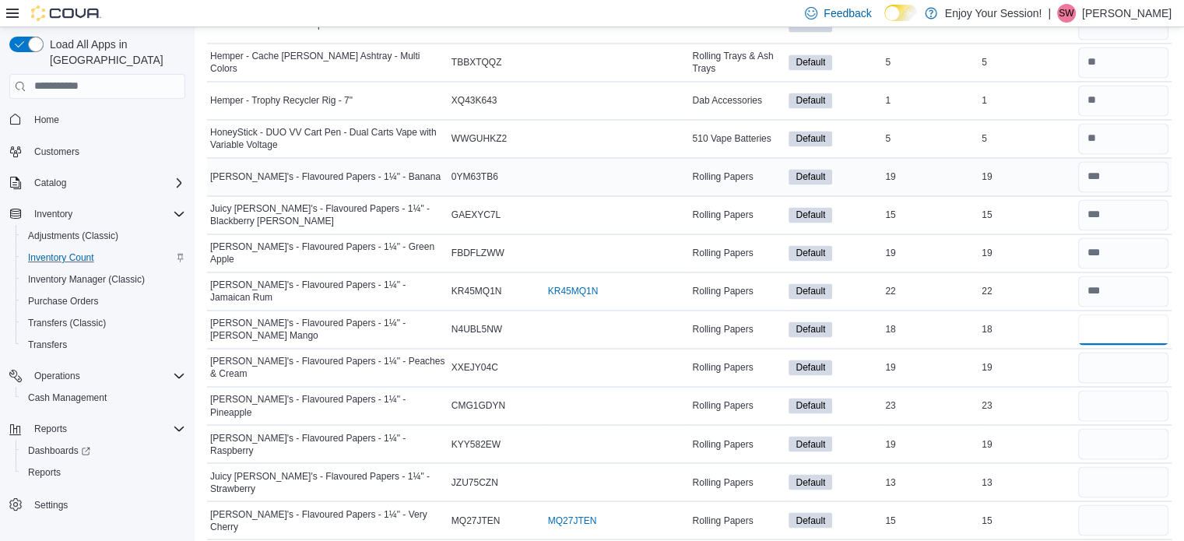
type input "**"
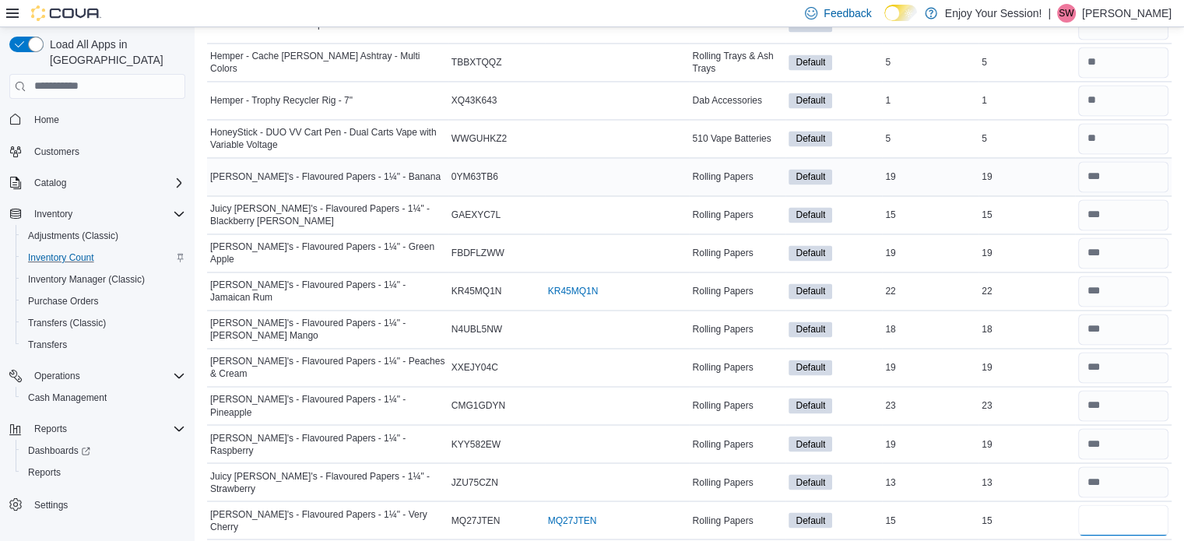
type input "**"
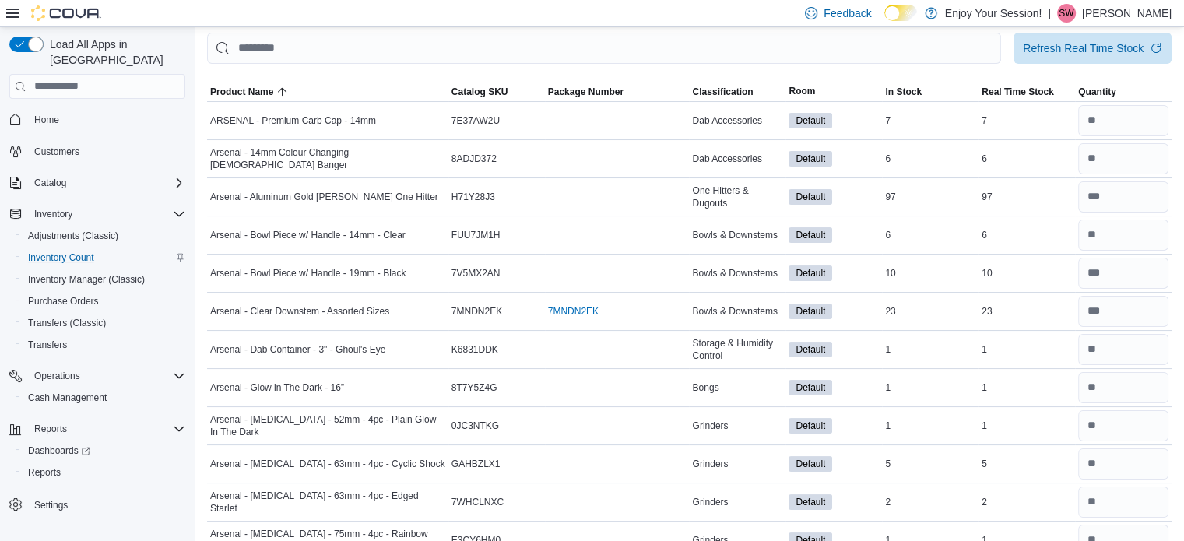
scroll to position [0, 0]
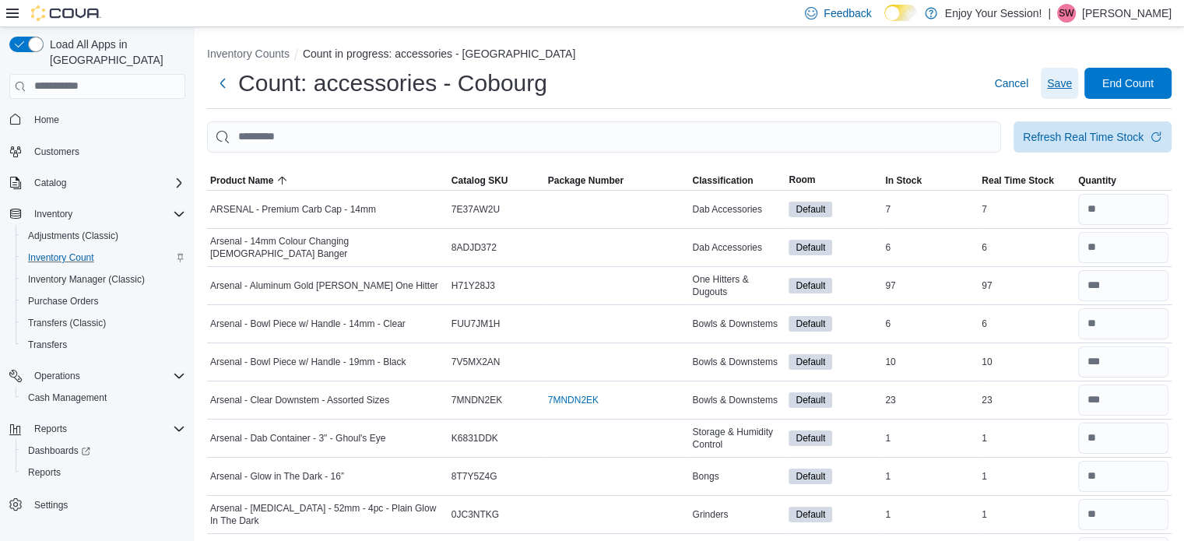
click at [1063, 90] on span "Save" at bounding box center [1059, 84] width 25 height 16
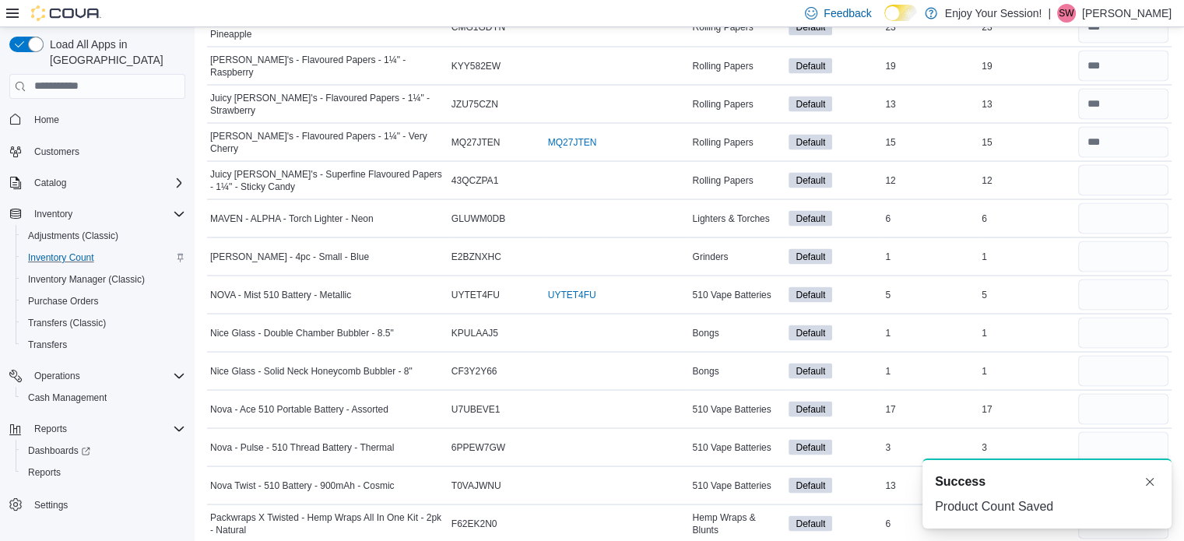
scroll to position [2946, 0]
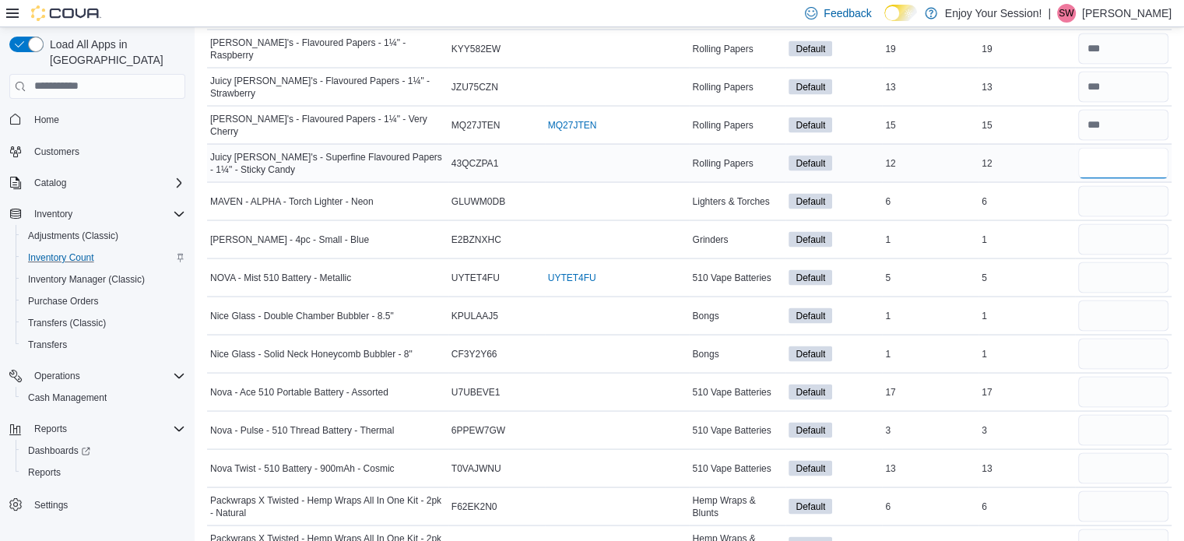
click at [1141, 156] on input "number" at bounding box center [1123, 162] width 90 height 31
type input "**"
type input "*"
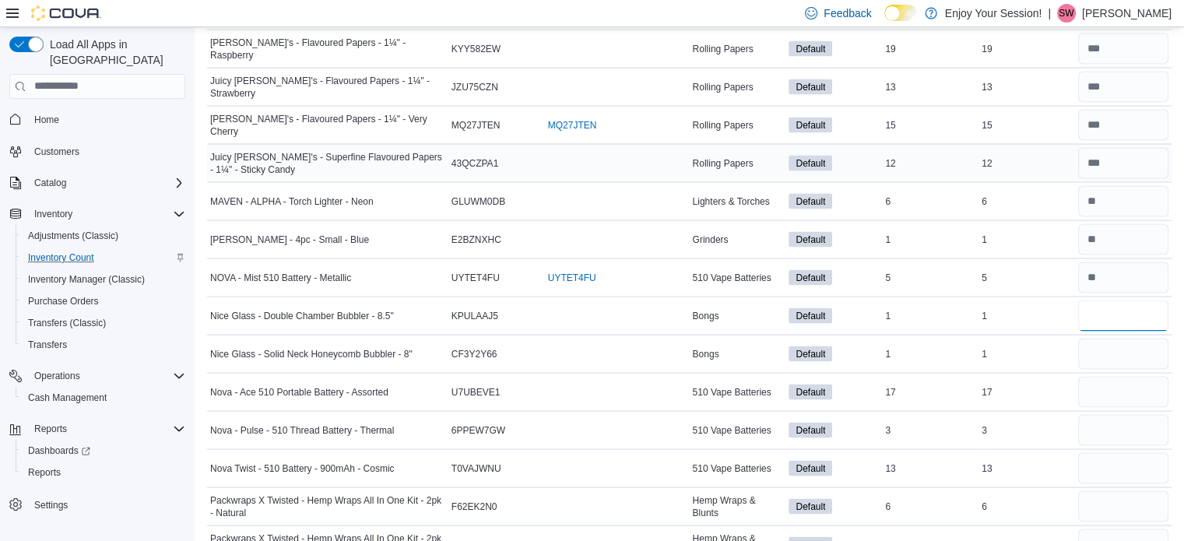
type input "*"
click at [1119, 419] on input "number" at bounding box center [1123, 429] width 90 height 31
type input "*"
click at [1127, 376] on input "number" at bounding box center [1123, 391] width 90 height 31
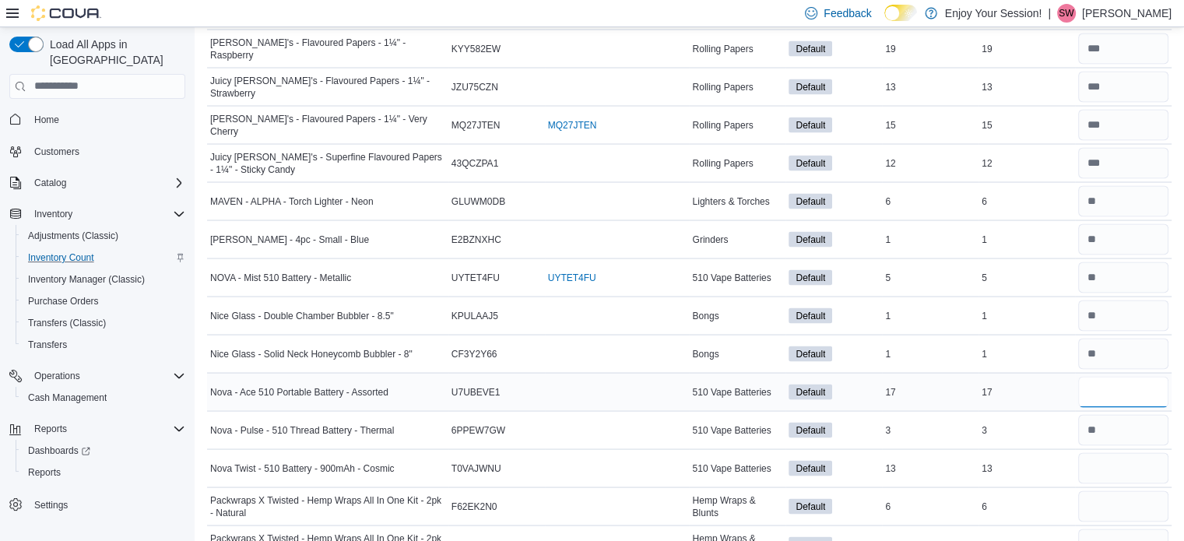
type input "**"
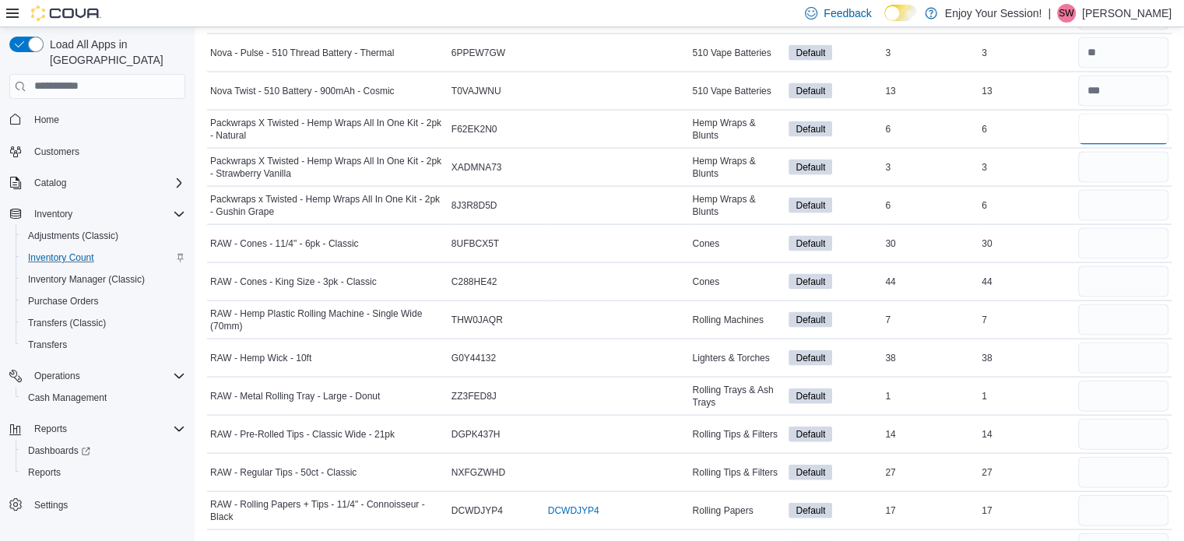
scroll to position [3328, 0]
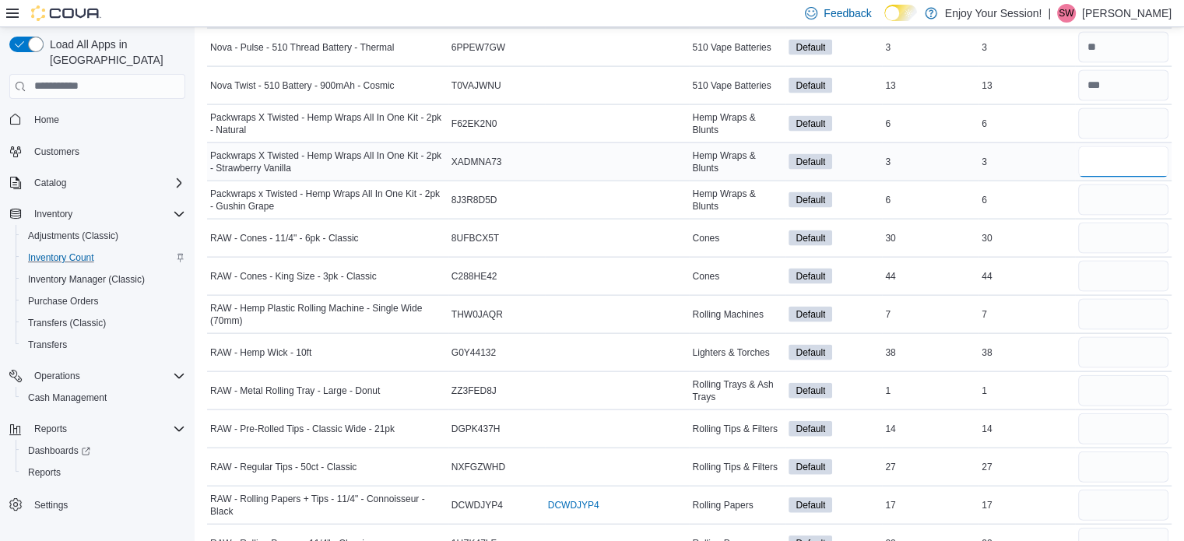
click at [1165, 155] on input "number" at bounding box center [1123, 161] width 90 height 31
type input "*"
click at [1160, 108] on input "number" at bounding box center [1123, 123] width 90 height 31
type input "*"
click at [1137, 187] on input "number" at bounding box center [1123, 199] width 90 height 31
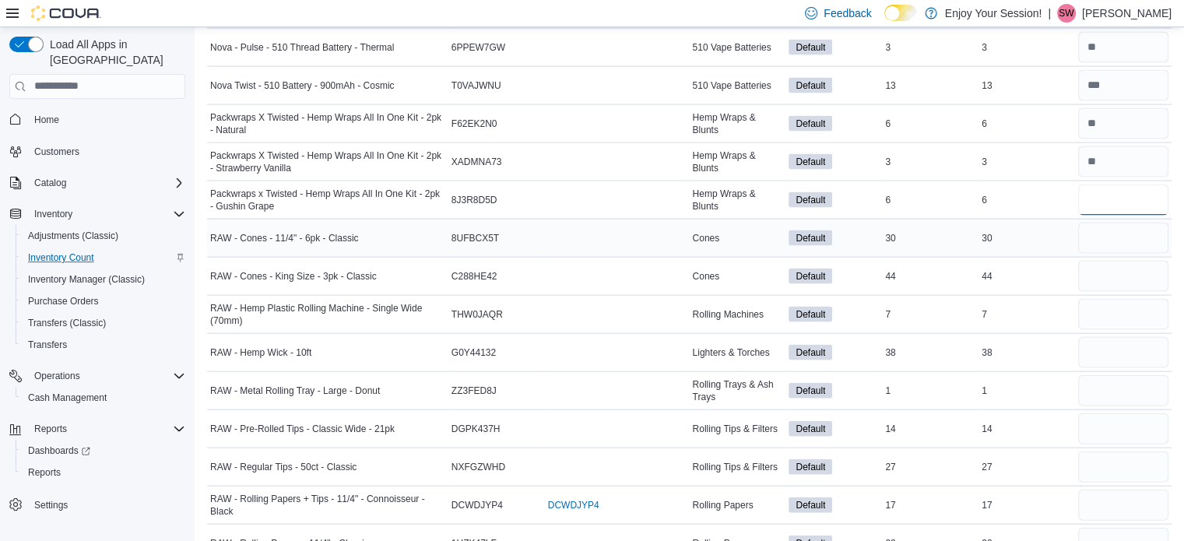
type input "*"
click at [1123, 223] on input "number" at bounding box center [1123, 238] width 90 height 31
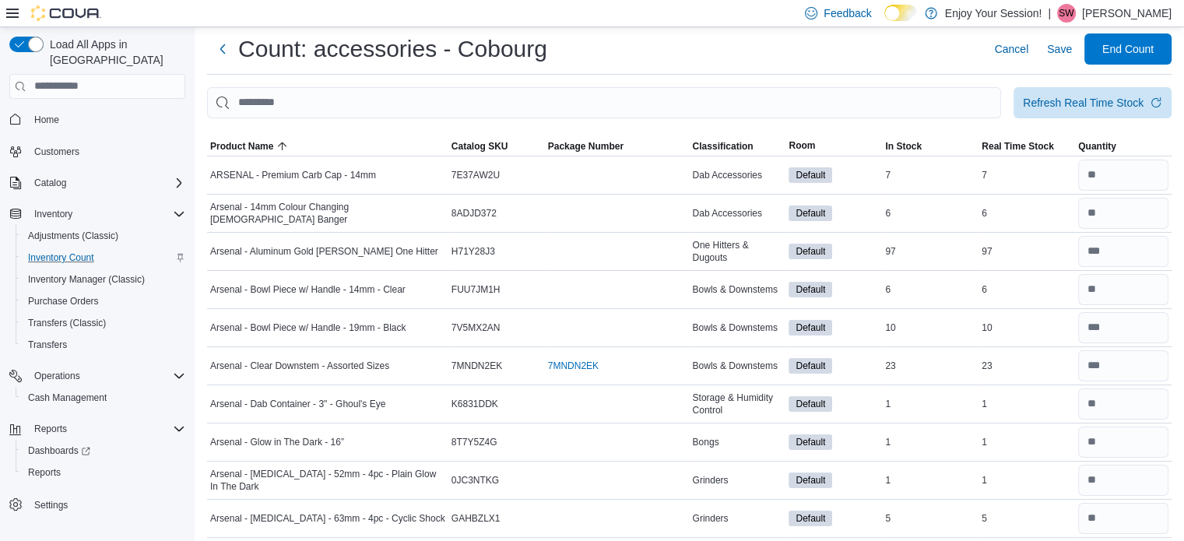
scroll to position [0, 0]
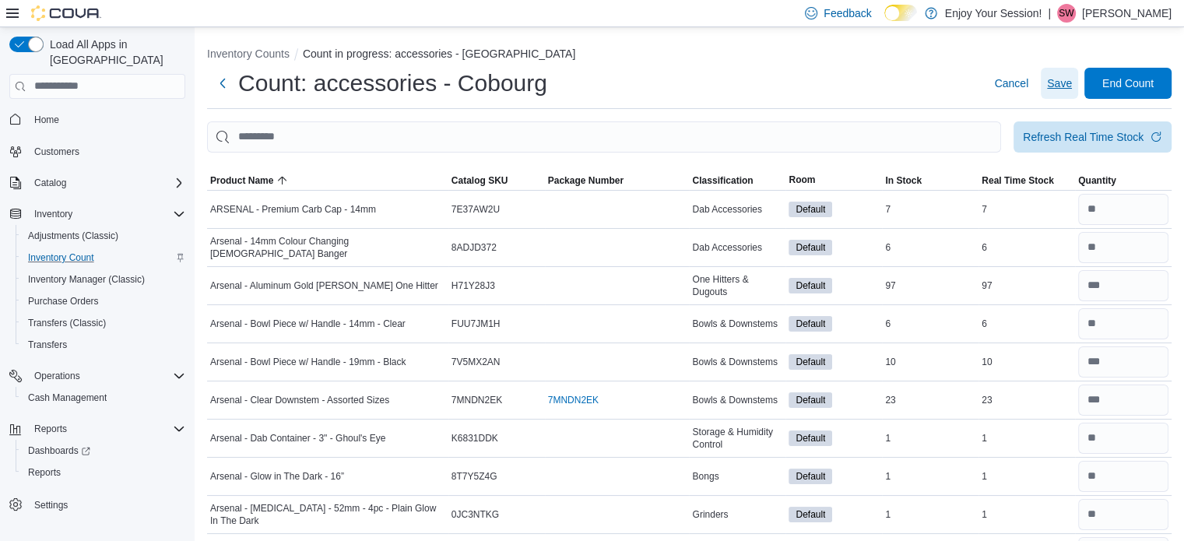
click at [1072, 80] on span "Save" at bounding box center [1059, 84] width 25 height 16
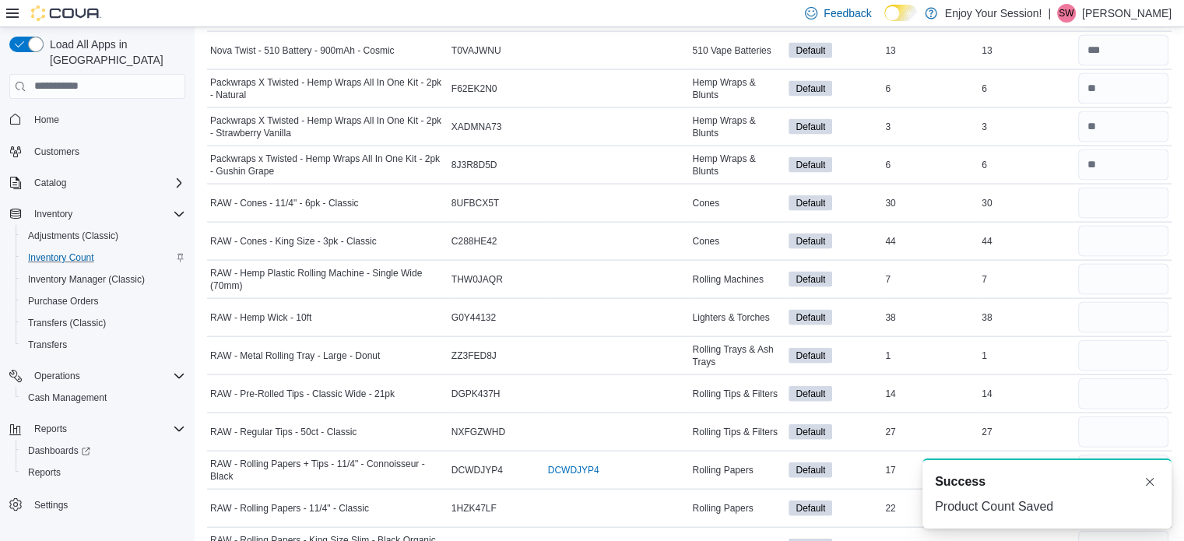
scroll to position [3357, 0]
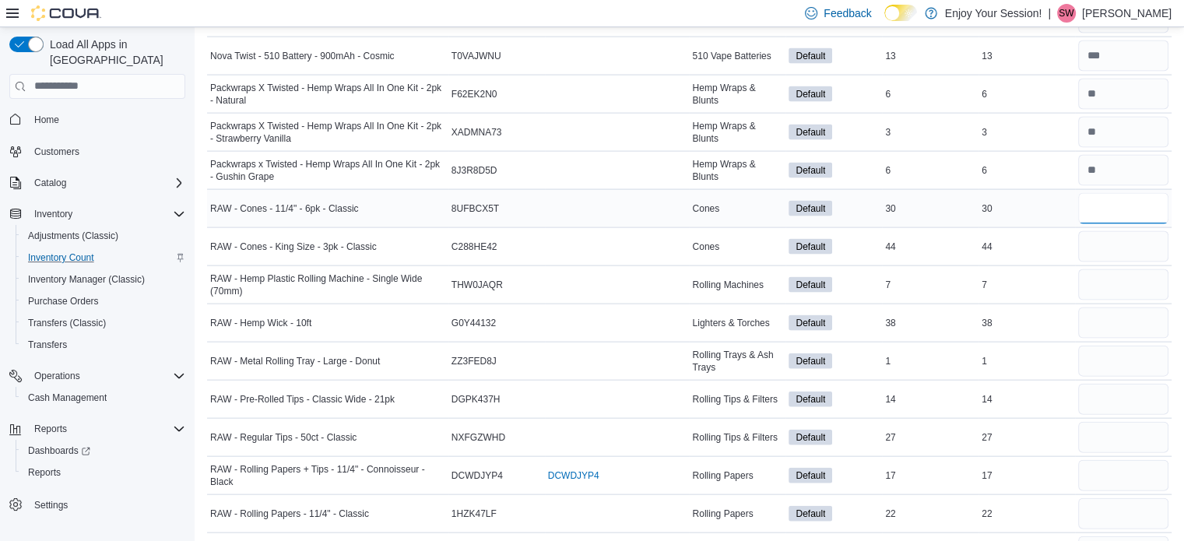
click at [1112, 202] on input "number" at bounding box center [1123, 208] width 90 height 31
